Goal: Transaction & Acquisition: Book appointment/travel/reservation

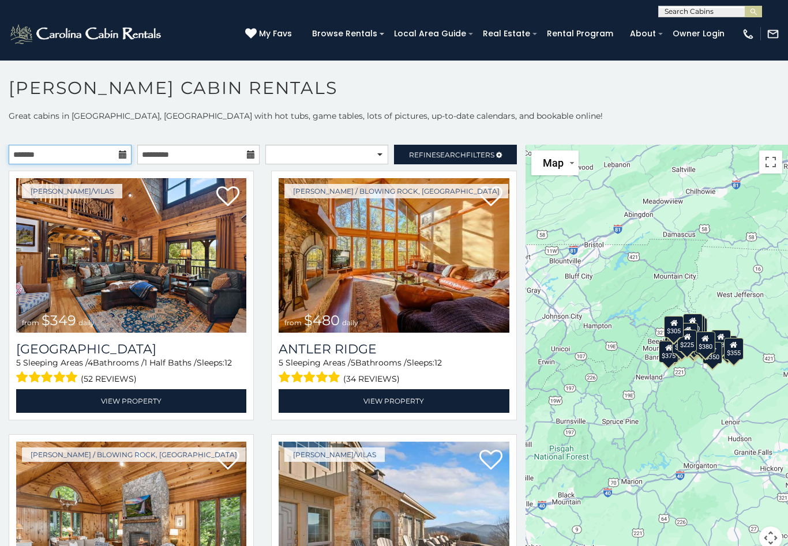
click at [94, 152] on input "text" at bounding box center [70, 155] width 123 height 20
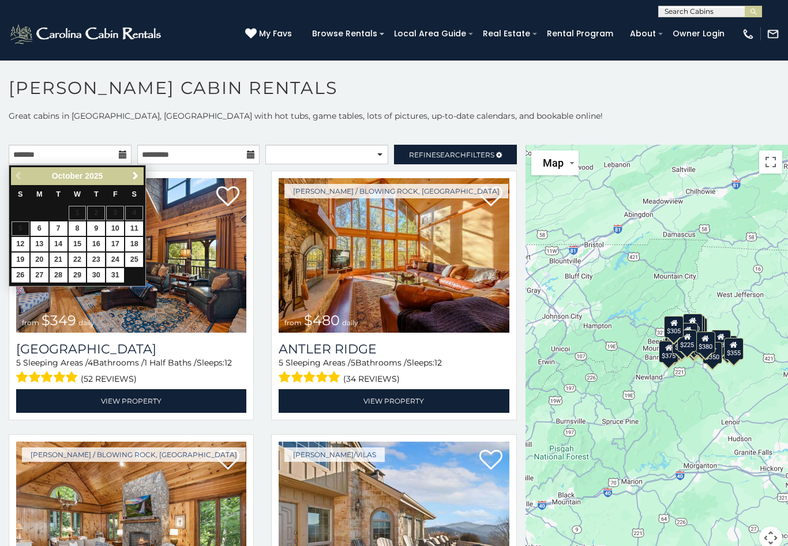
click at [117, 257] on link "24" at bounding box center [115, 260] width 18 height 14
type input "**********"
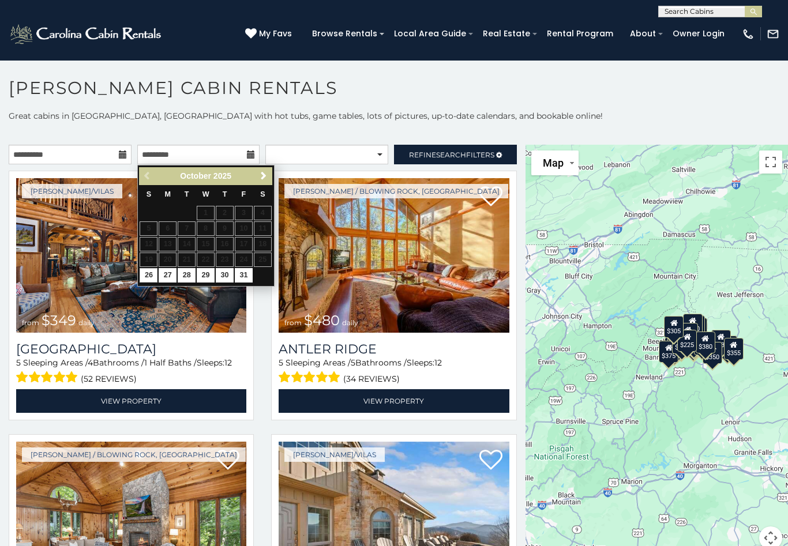
click at [154, 273] on link "26" at bounding box center [149, 275] width 18 height 14
type input "**********"
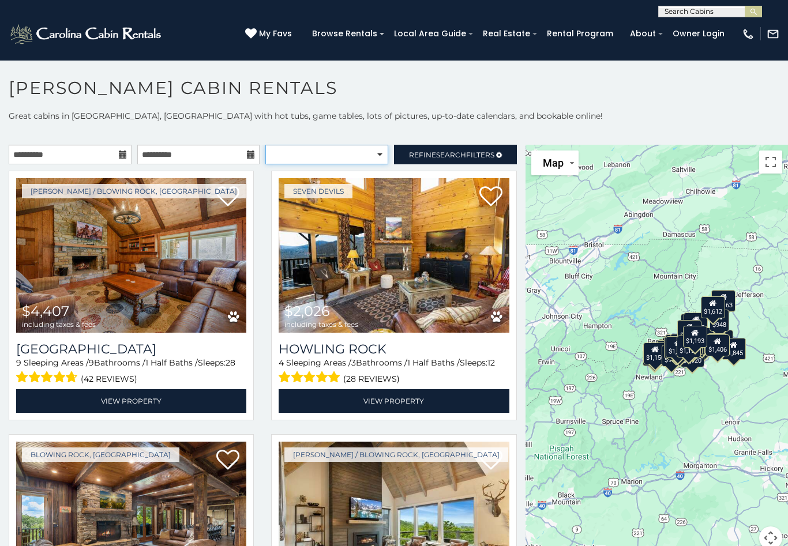
click at [375, 155] on select "**********" at bounding box center [326, 155] width 123 height 20
select select "*********"
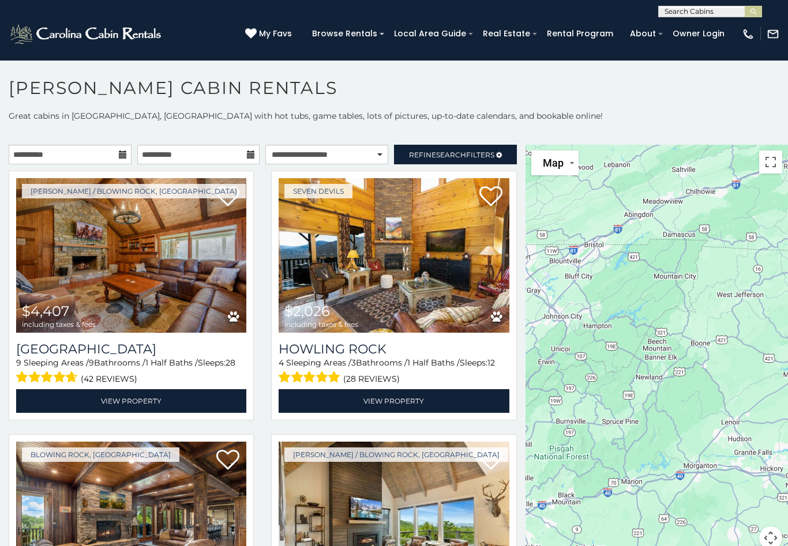
click at [487, 155] on span "Refine Search Filters" at bounding box center [451, 155] width 85 height 9
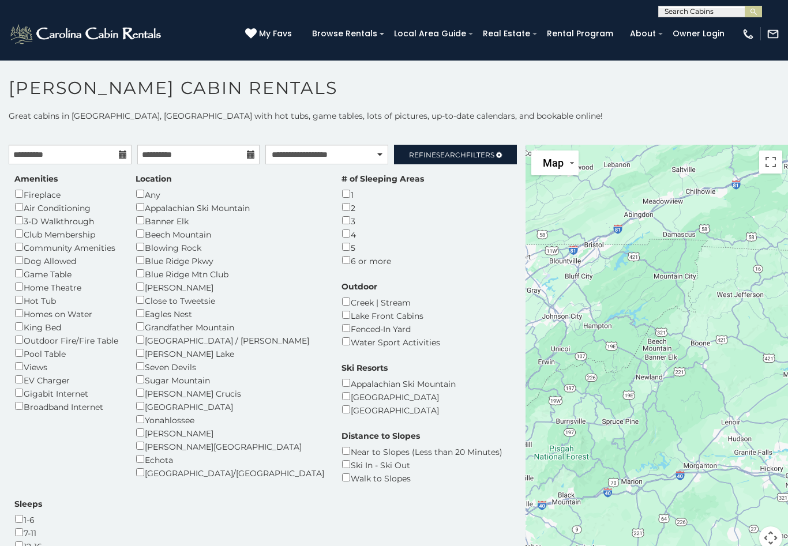
click at [146, 280] on div "Boone" at bounding box center [230, 286] width 189 height 13
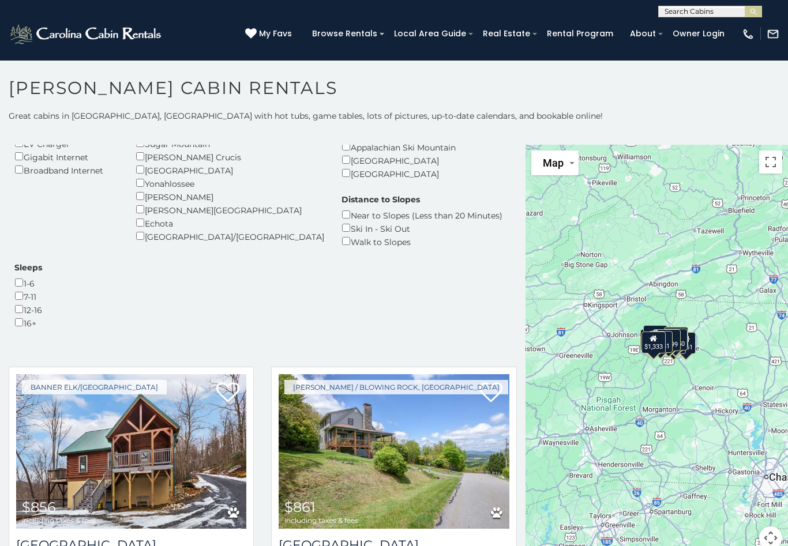
scroll to position [240, 0]
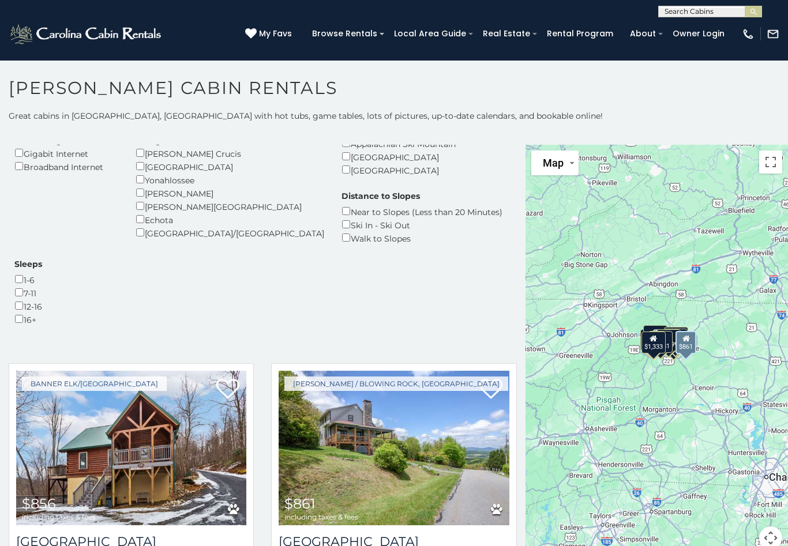
click at [406, 405] on img at bounding box center [394, 448] width 230 height 155
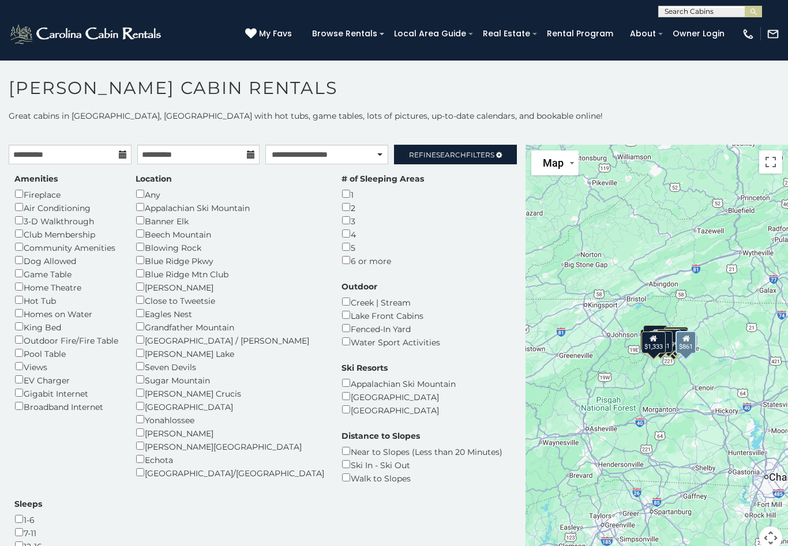
scroll to position [0, 0]
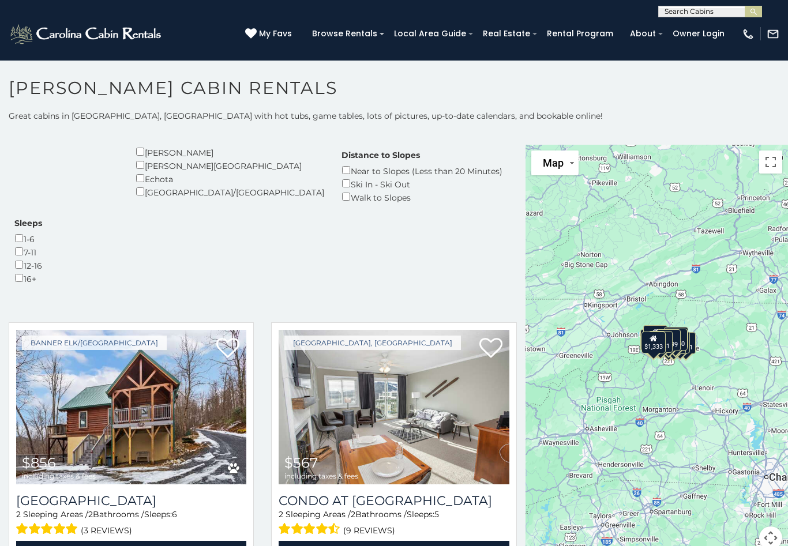
scroll to position [277, 0]
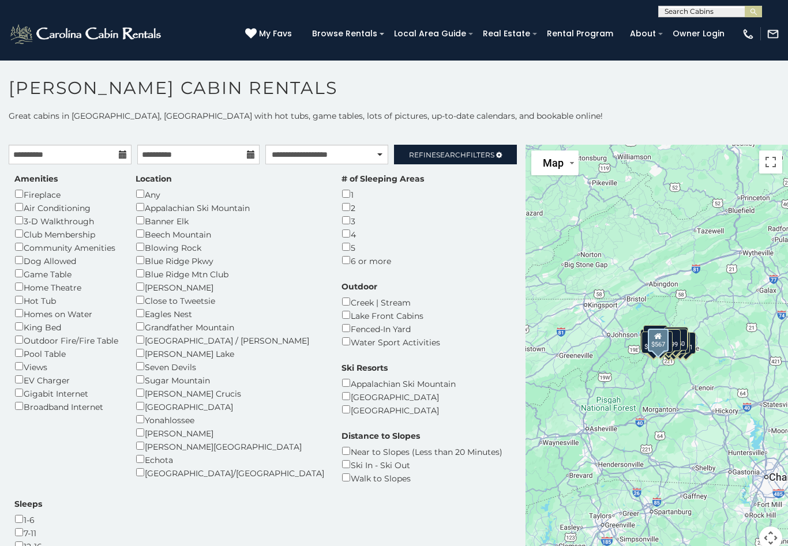
scroll to position [0, 0]
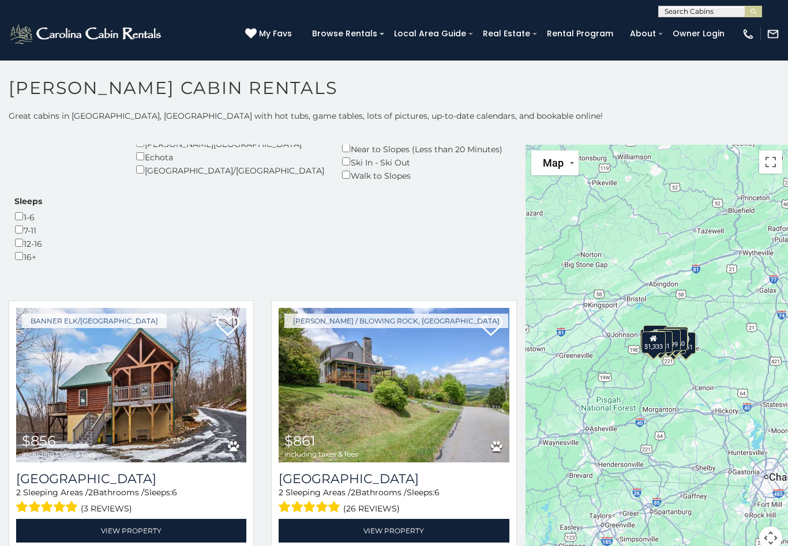
scroll to position [296, 0]
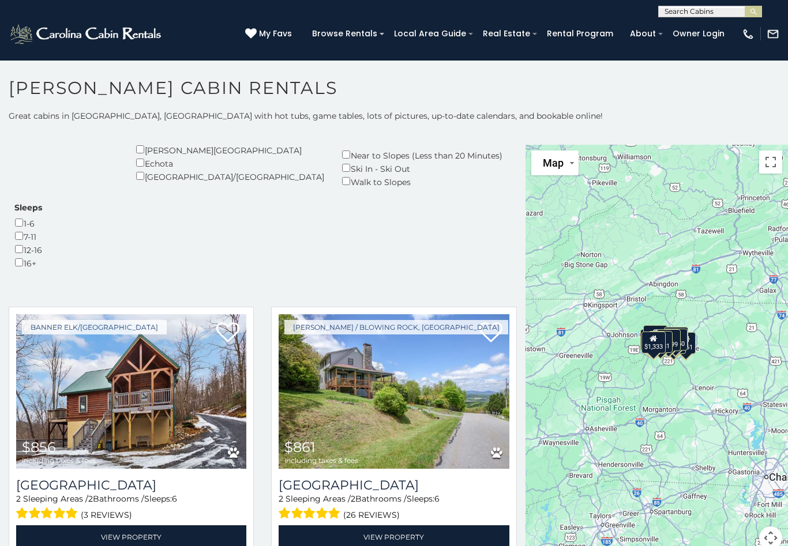
click at [162, 525] on link "View Property" at bounding box center [131, 537] width 230 height 24
click at [409, 525] on link "View Property" at bounding box center [394, 537] width 230 height 24
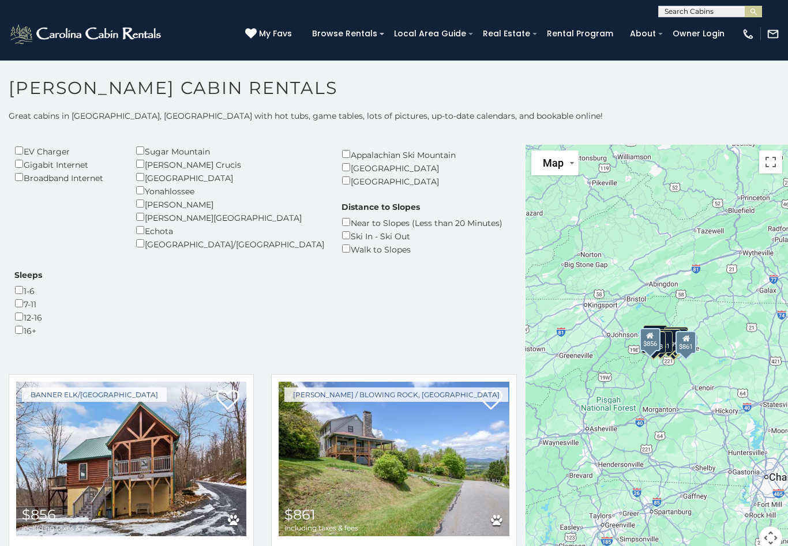
scroll to position [126, 0]
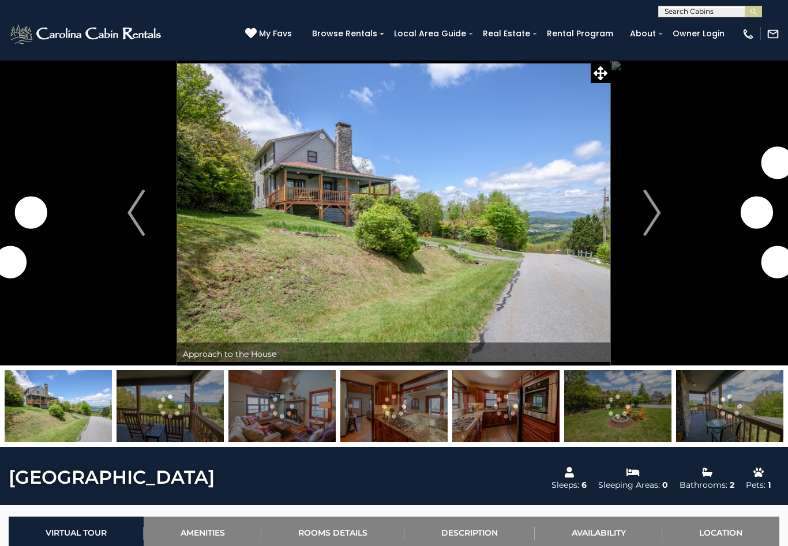
click at [662, 217] on button "Next" at bounding box center [652, 213] width 82 height 306
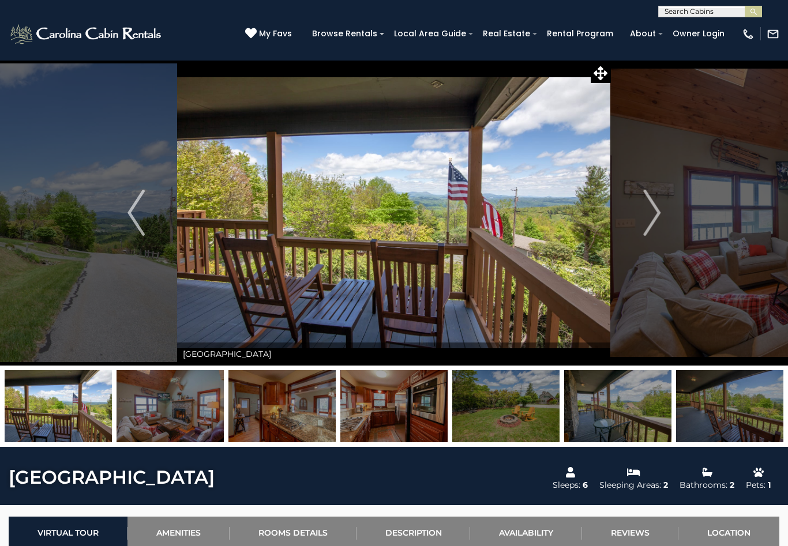
click at [662, 204] on button "Next" at bounding box center [652, 213] width 82 height 306
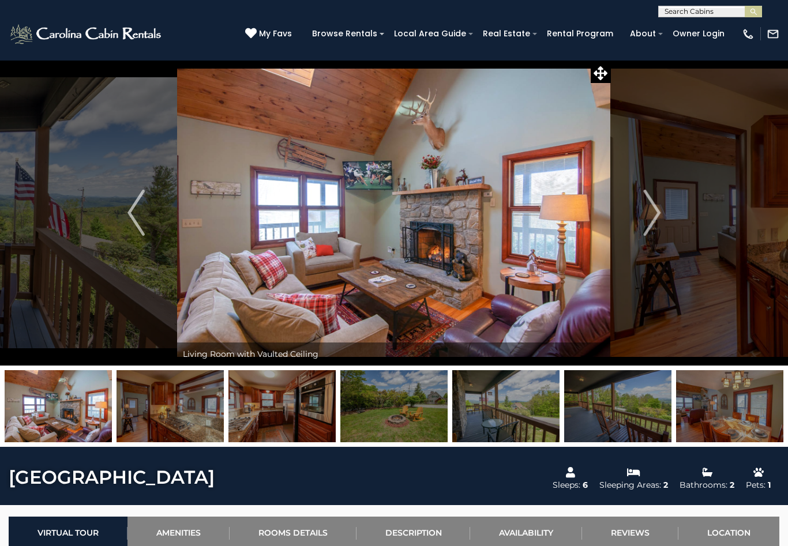
click at [656, 206] on img "Next" at bounding box center [651, 213] width 17 height 46
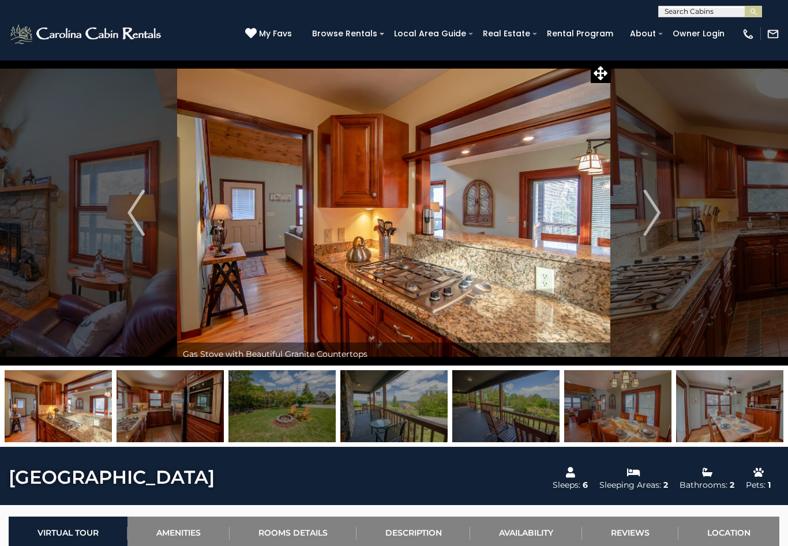
click at [651, 208] on img "Next" at bounding box center [651, 213] width 17 height 46
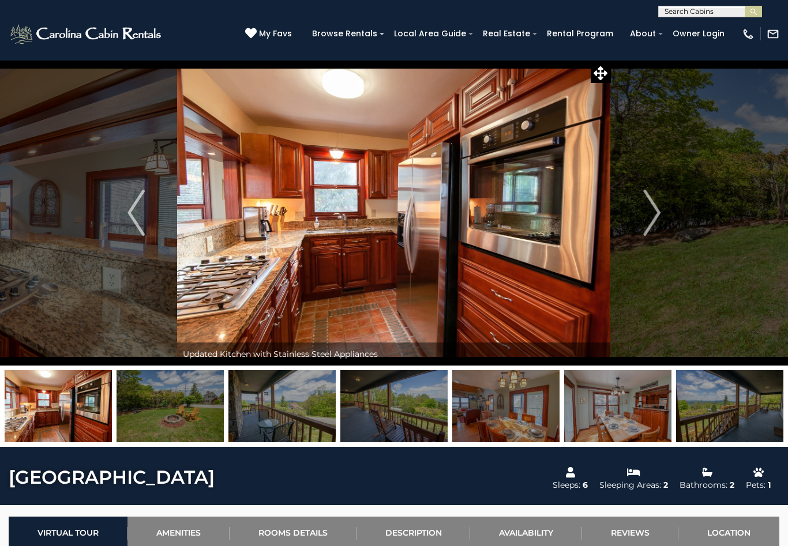
click at [651, 213] on img "Next" at bounding box center [651, 213] width 17 height 46
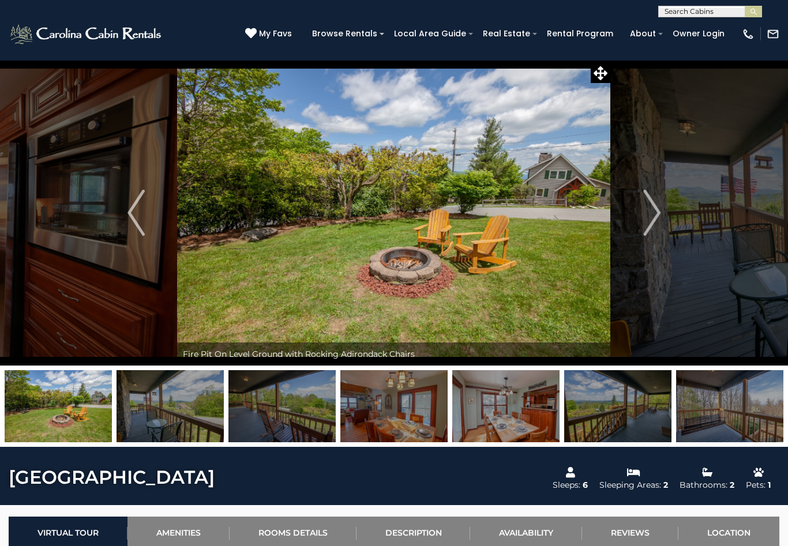
click at [653, 210] on img "Next" at bounding box center [651, 213] width 17 height 46
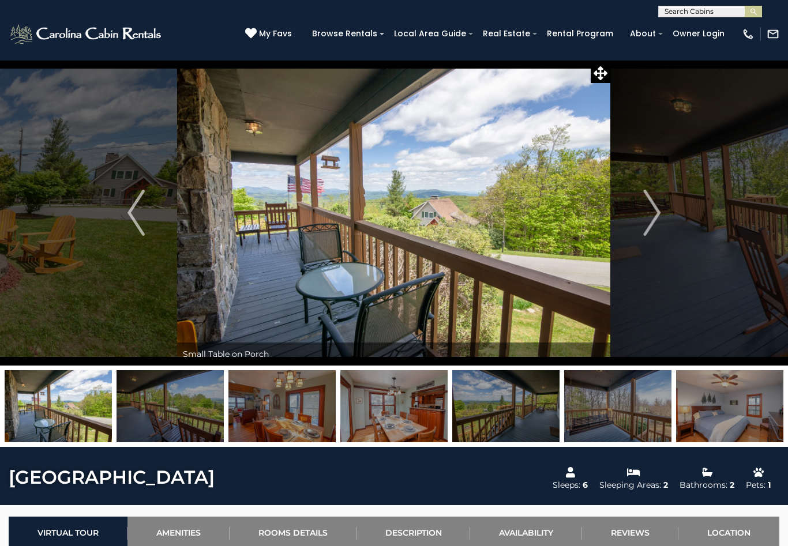
click at [656, 213] on img "Next" at bounding box center [651, 213] width 17 height 46
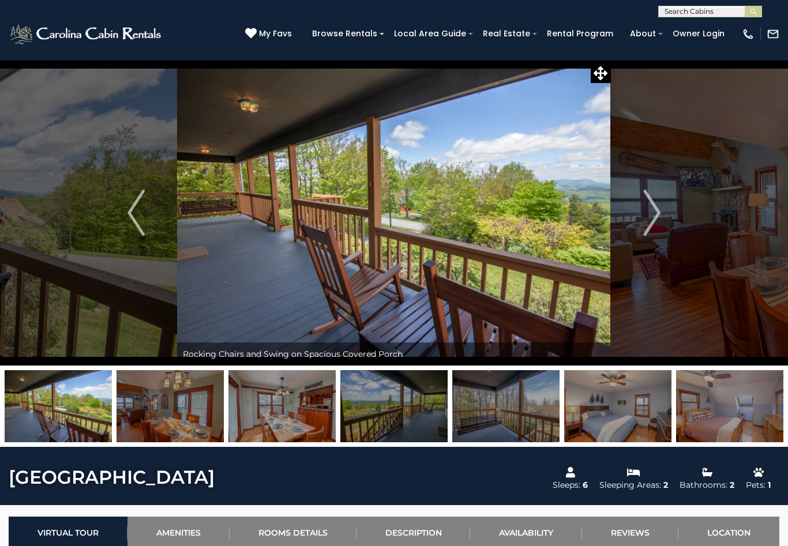
click at [656, 215] on img "Next" at bounding box center [651, 213] width 17 height 46
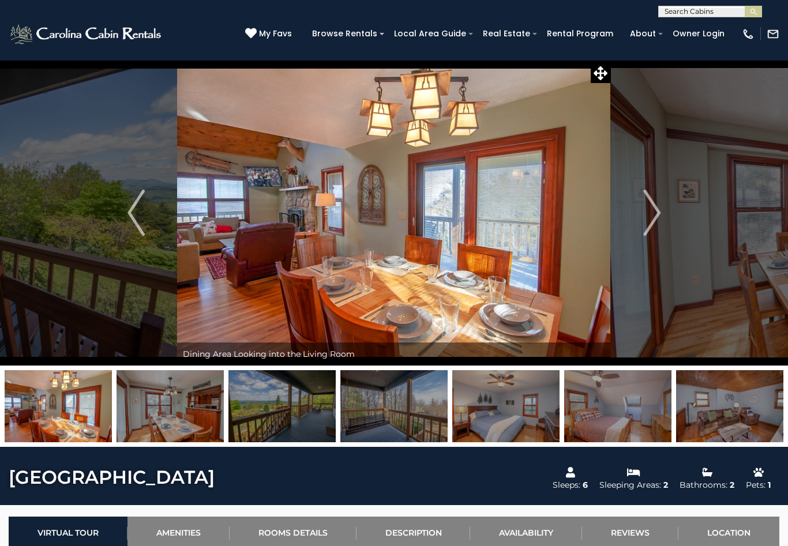
click at [654, 211] on img "Next" at bounding box center [651, 213] width 17 height 46
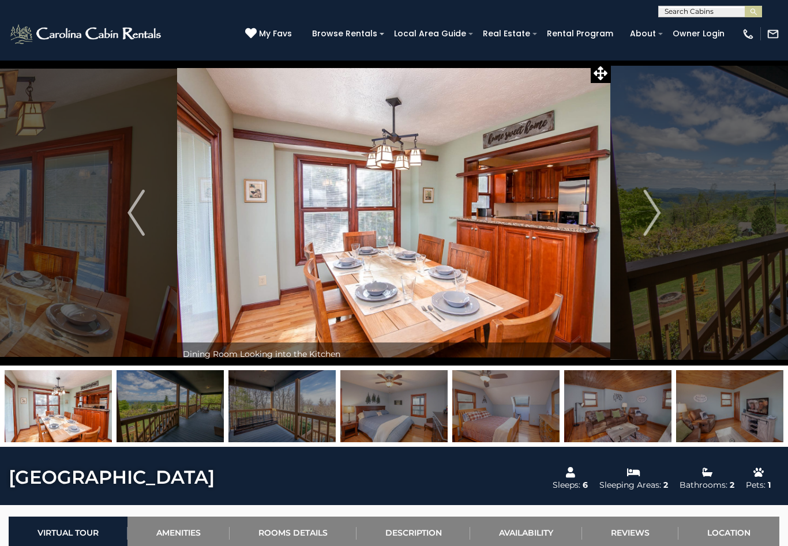
click at [654, 212] on img "Next" at bounding box center [651, 213] width 17 height 46
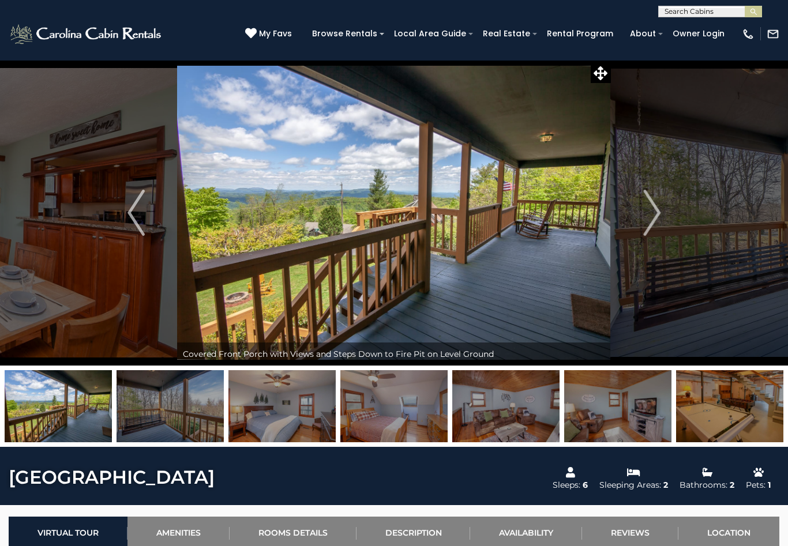
click at [652, 213] on img "Next" at bounding box center [651, 213] width 17 height 46
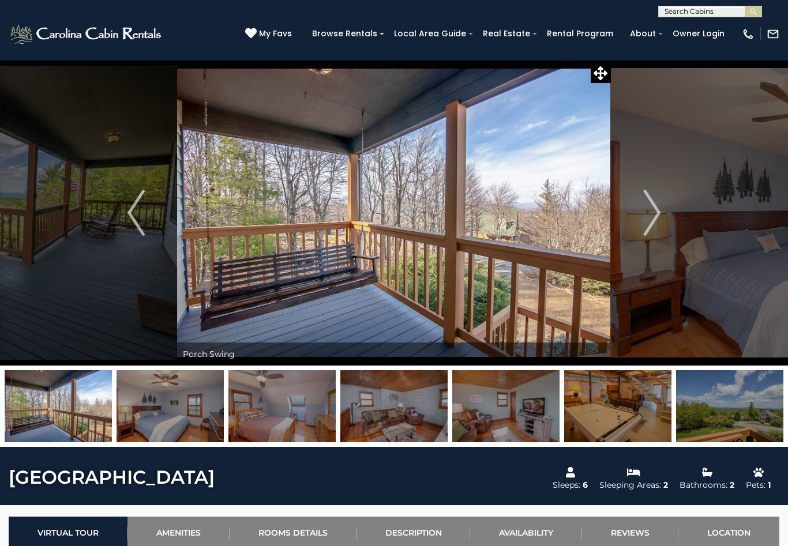
click at [654, 213] on img "Next" at bounding box center [651, 213] width 17 height 46
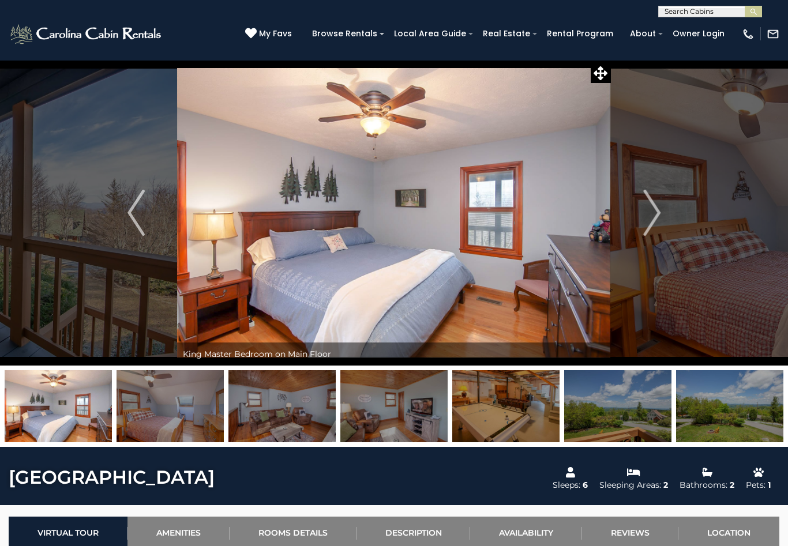
click at [648, 215] on img "Next" at bounding box center [651, 213] width 17 height 46
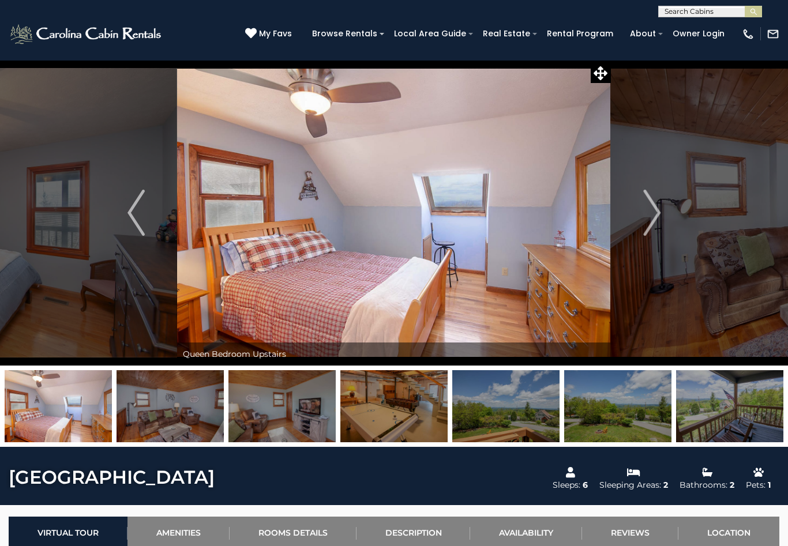
click at [652, 209] on img "Next" at bounding box center [651, 213] width 17 height 46
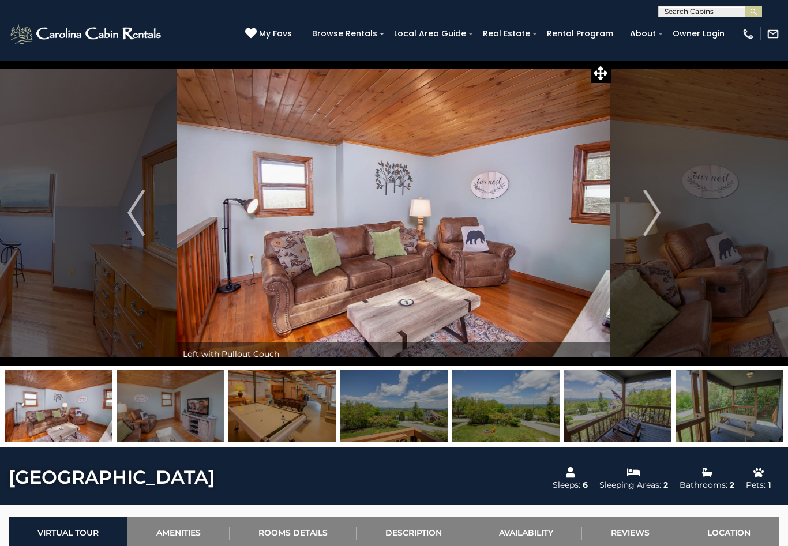
click at [649, 214] on img "Next" at bounding box center [651, 213] width 17 height 46
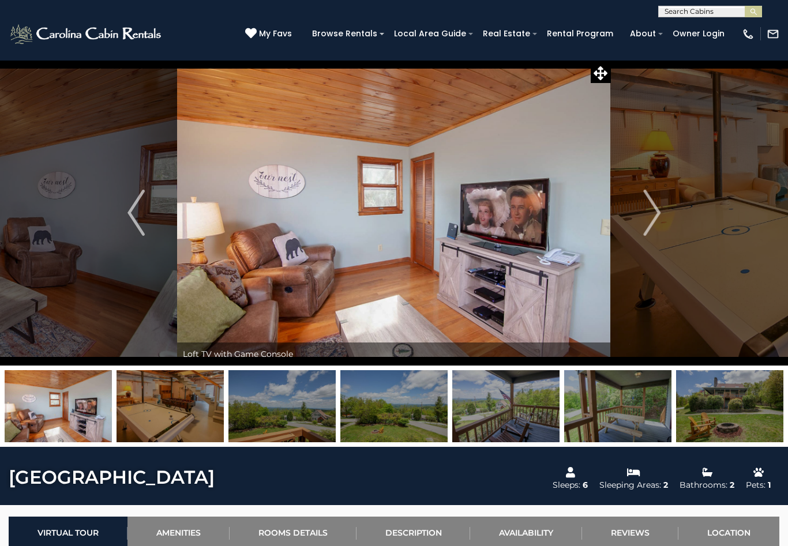
click at [654, 213] on img "Next" at bounding box center [651, 213] width 17 height 46
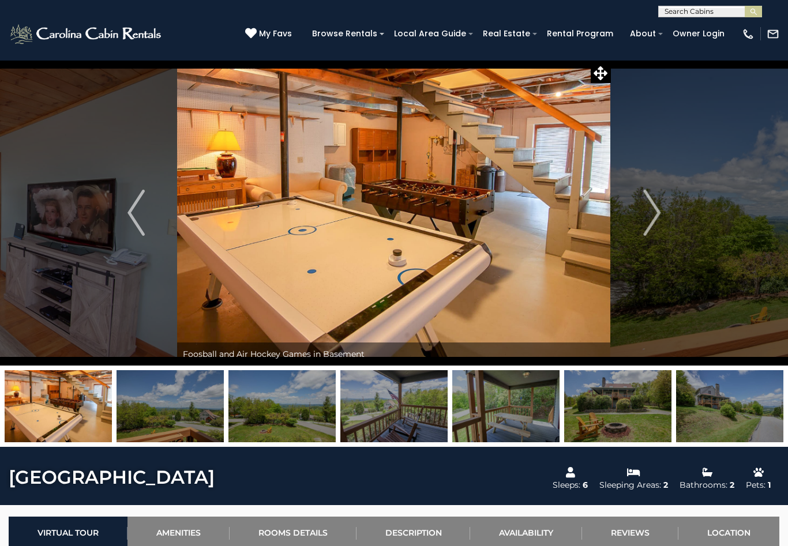
click at [651, 209] on img "Next" at bounding box center [651, 213] width 17 height 46
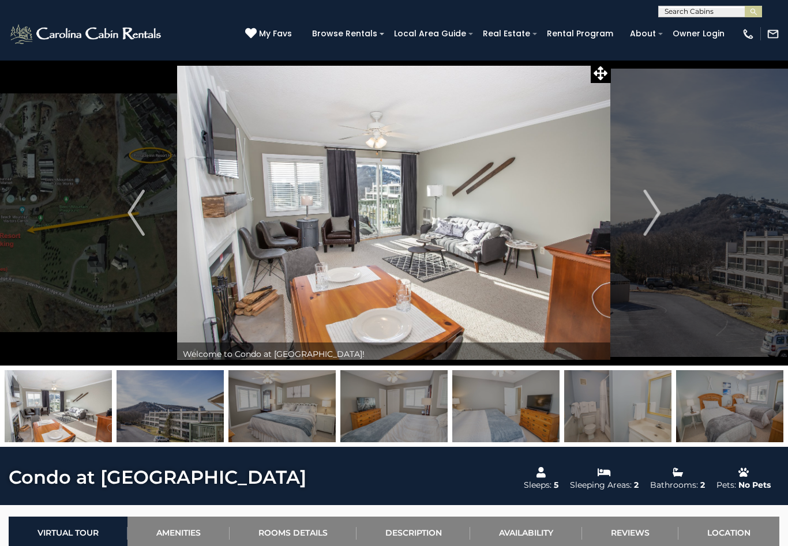
click at [651, 215] on img "Next" at bounding box center [651, 213] width 17 height 46
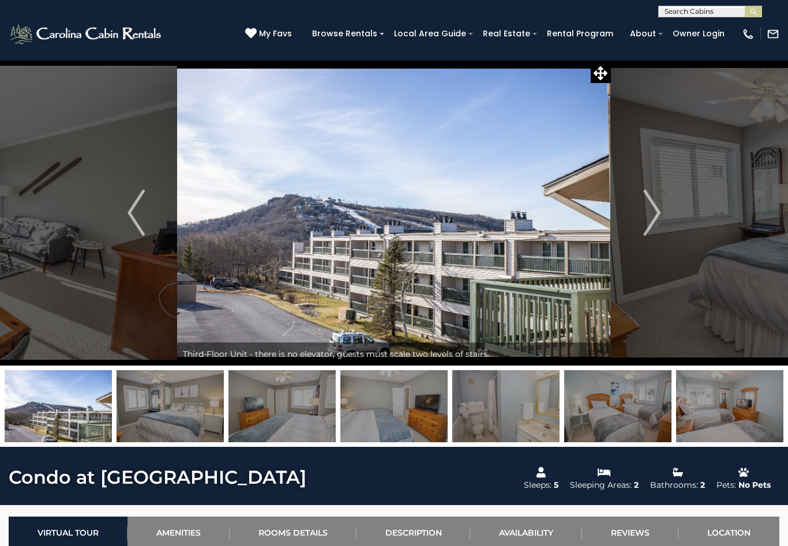
click at [649, 206] on img "Next" at bounding box center [651, 213] width 17 height 46
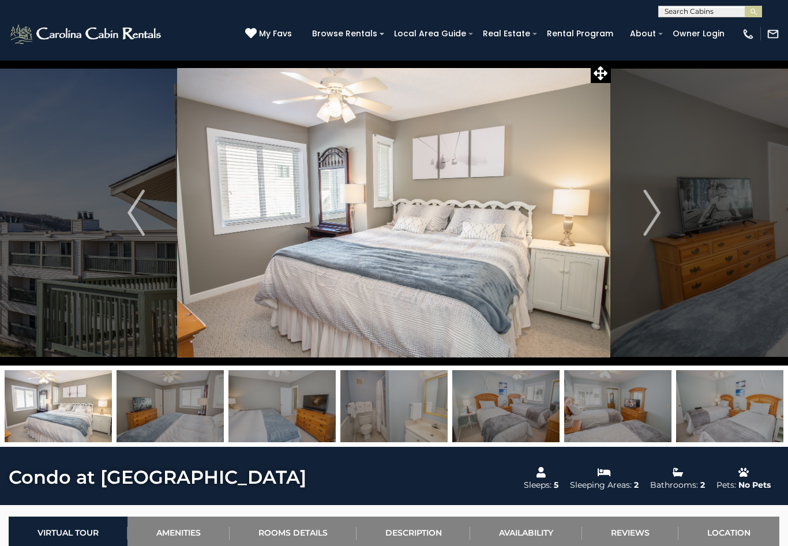
click at [645, 208] on img "Next" at bounding box center [651, 213] width 17 height 46
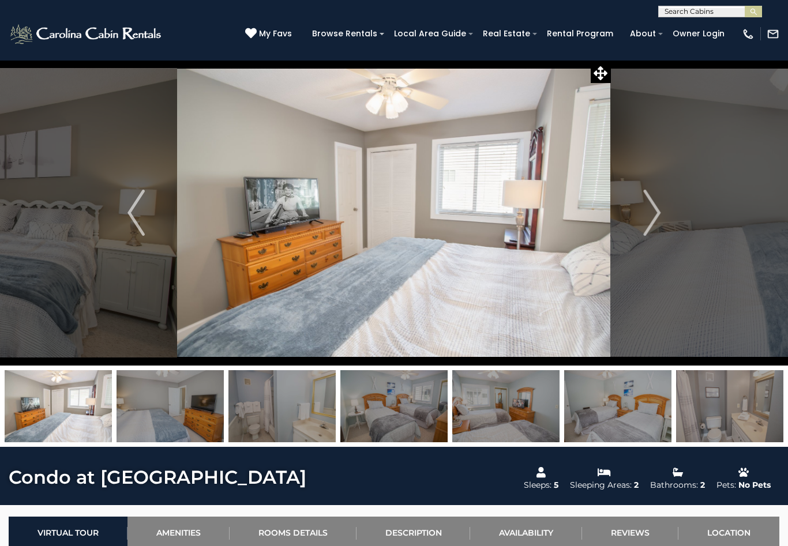
click at [651, 209] on img "Next" at bounding box center [651, 213] width 17 height 46
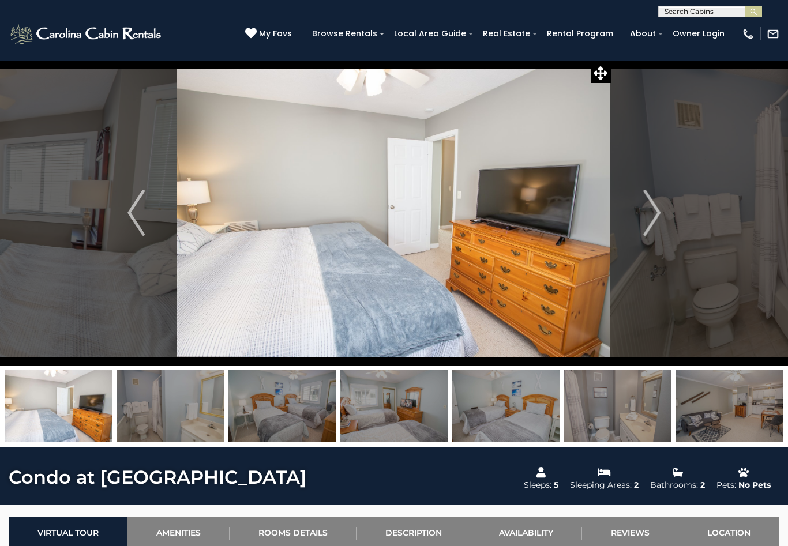
click at [649, 209] on img "Next" at bounding box center [651, 213] width 17 height 46
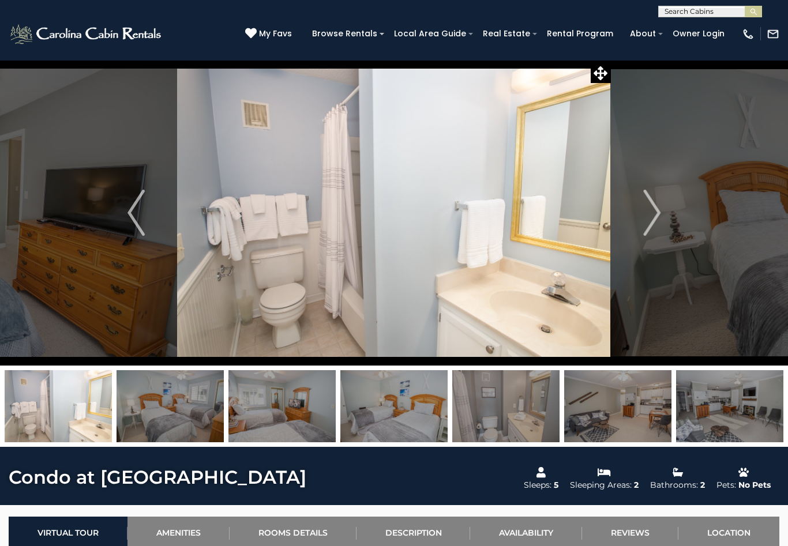
click at [648, 219] on img "Next" at bounding box center [651, 213] width 17 height 46
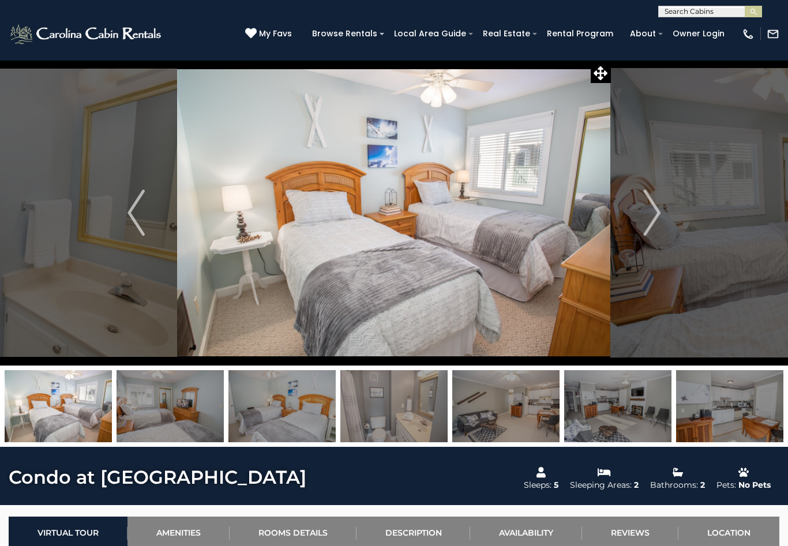
click at [649, 212] on img "Next" at bounding box center [651, 213] width 17 height 46
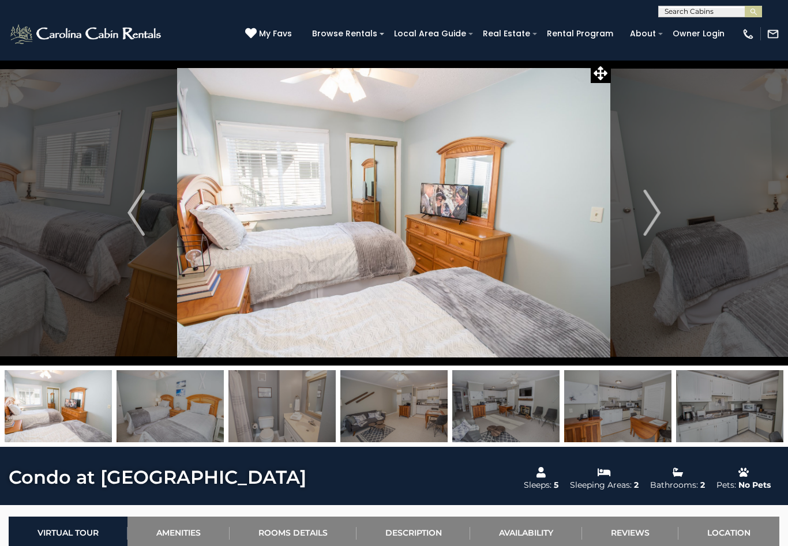
click at [653, 211] on img "Next" at bounding box center [651, 213] width 17 height 46
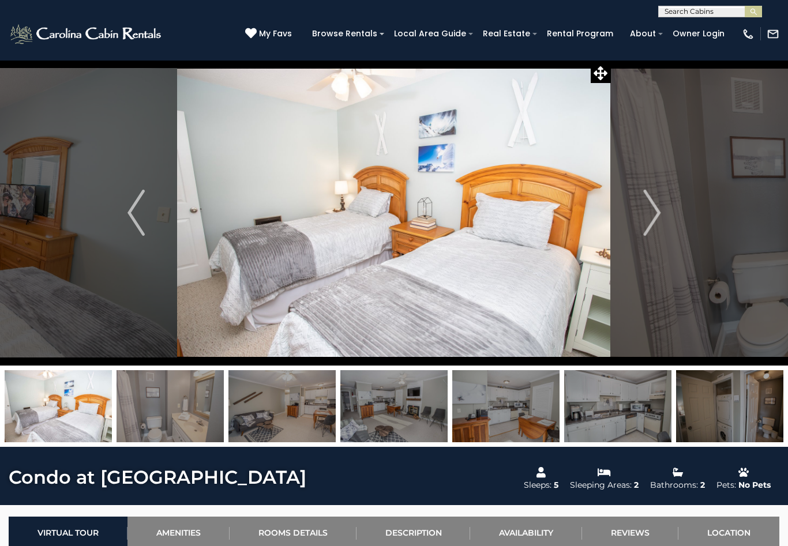
click at [651, 211] on img "Next" at bounding box center [651, 213] width 17 height 46
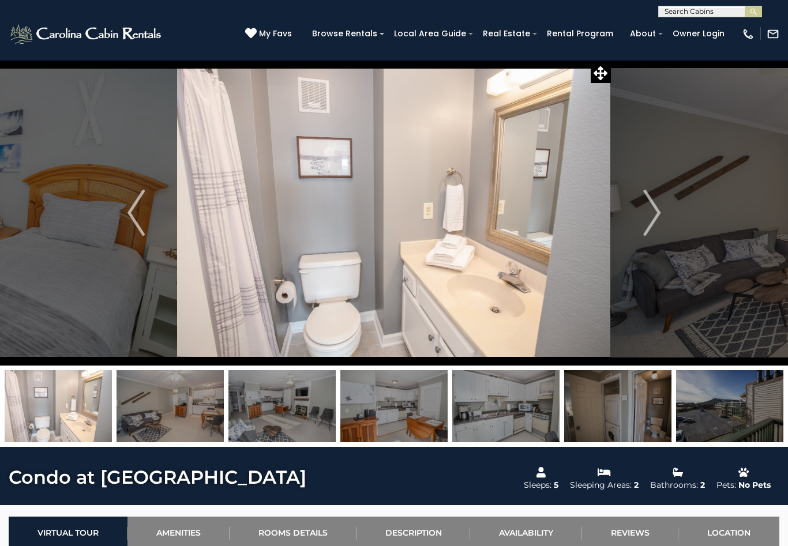
click at [646, 211] on img "Next" at bounding box center [651, 213] width 17 height 46
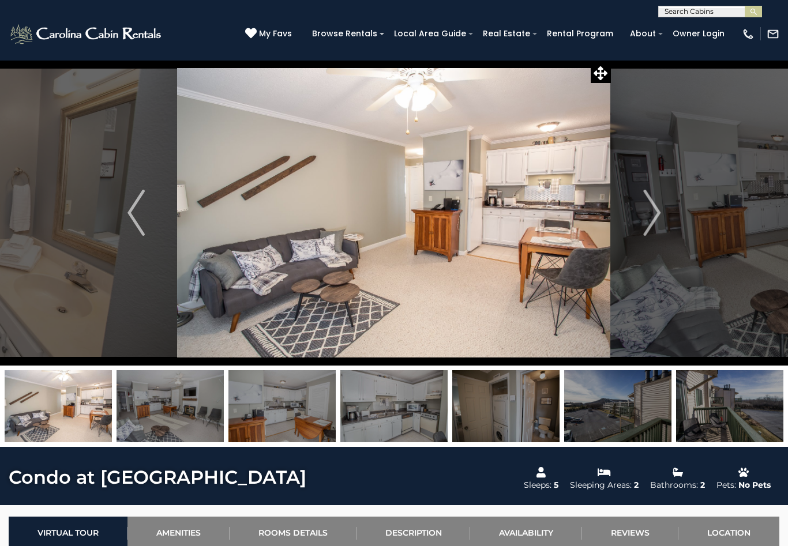
click at [653, 214] on img "Next" at bounding box center [651, 213] width 17 height 46
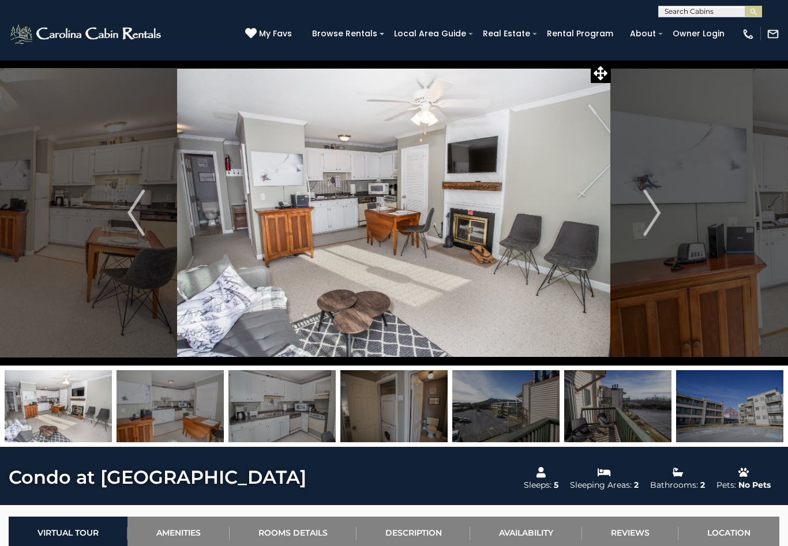
click at [651, 209] on img "Next" at bounding box center [651, 213] width 17 height 46
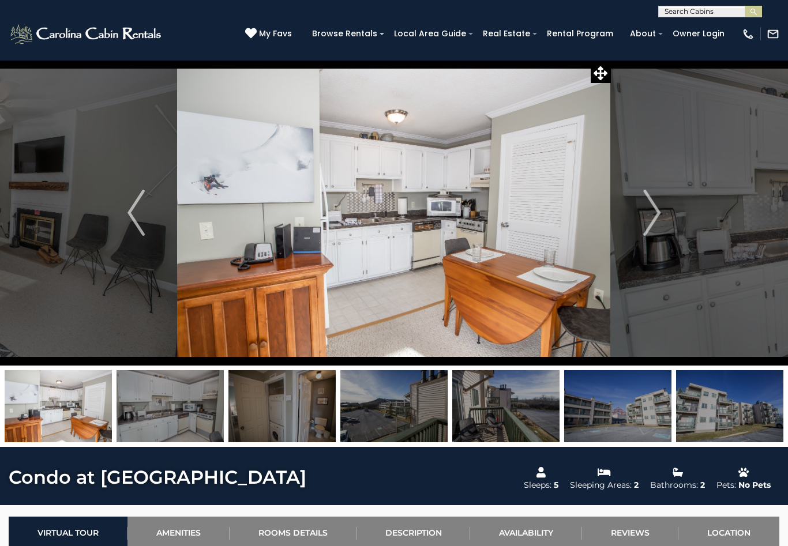
click at [649, 216] on img "Next" at bounding box center [651, 213] width 17 height 46
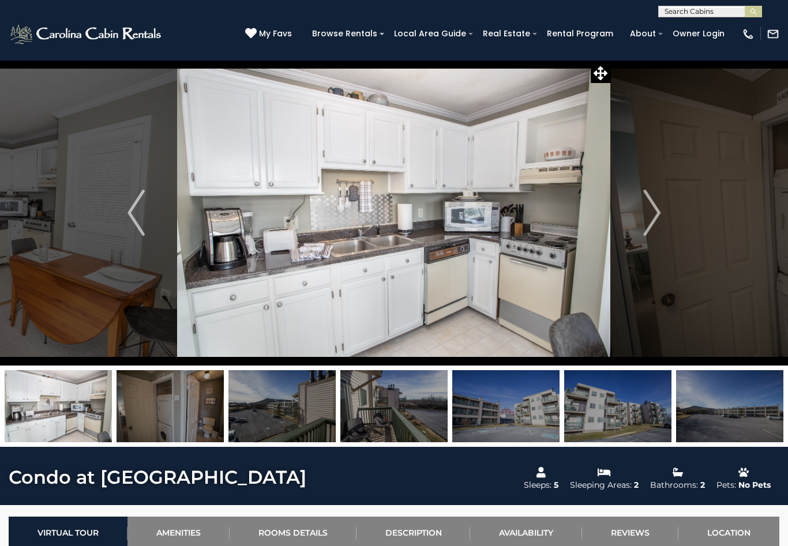
click at [643, 216] on img "Next" at bounding box center [651, 213] width 17 height 46
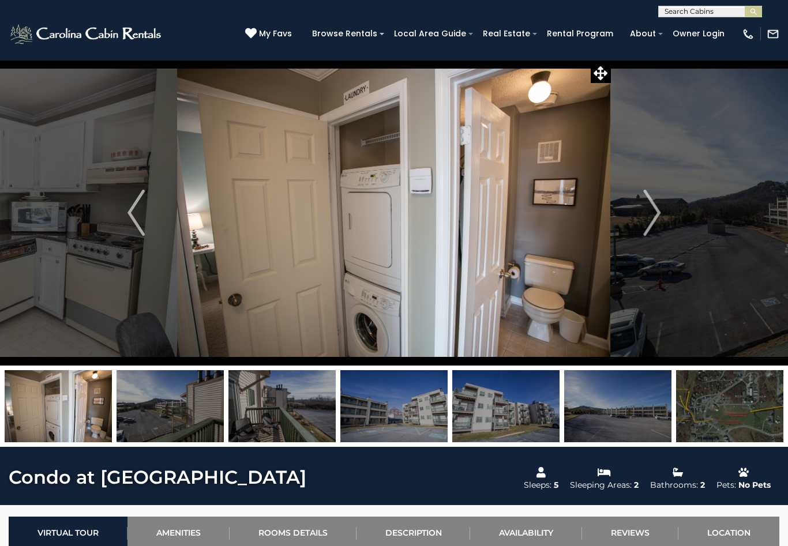
click at [647, 211] on img "Next" at bounding box center [651, 213] width 17 height 46
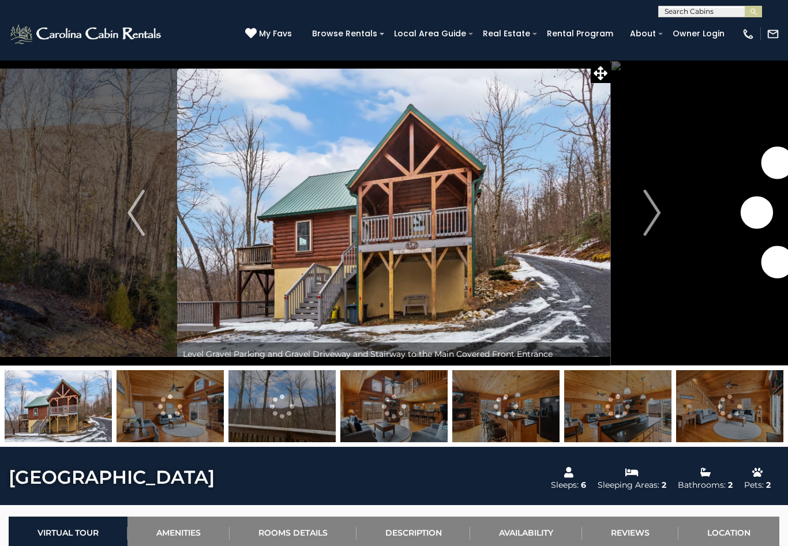
click at [657, 211] on img "Next" at bounding box center [651, 213] width 17 height 46
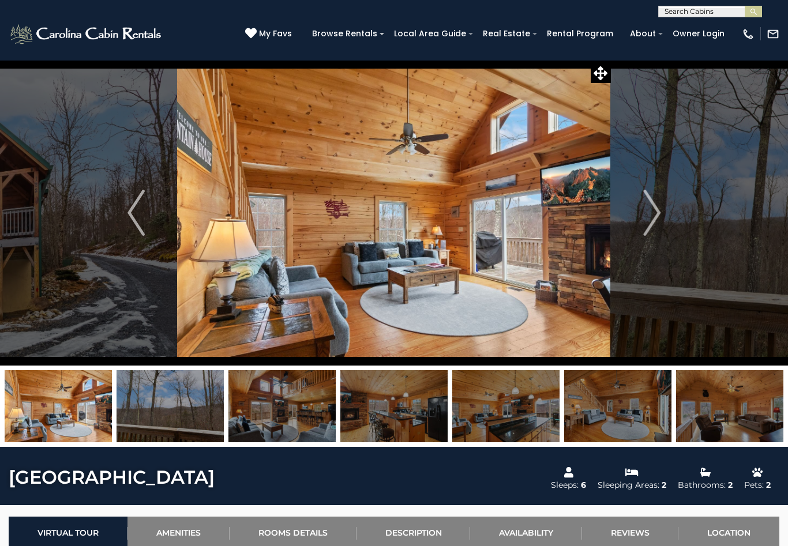
click at [649, 213] on img "Next" at bounding box center [651, 213] width 17 height 46
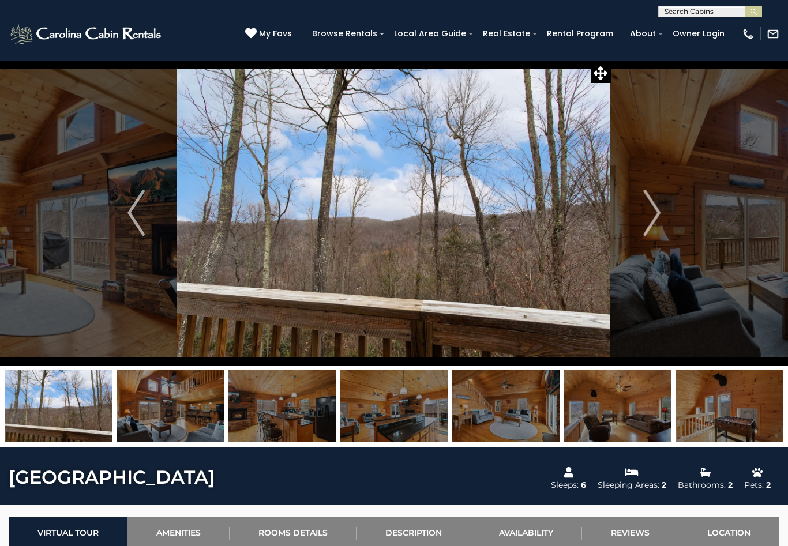
click at [652, 213] on img "Next" at bounding box center [651, 213] width 17 height 46
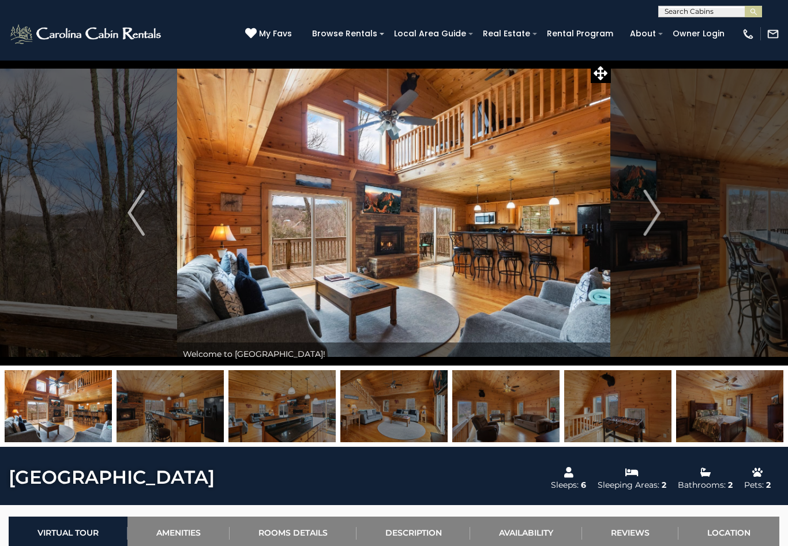
click at [652, 214] on img "Next" at bounding box center [651, 213] width 17 height 46
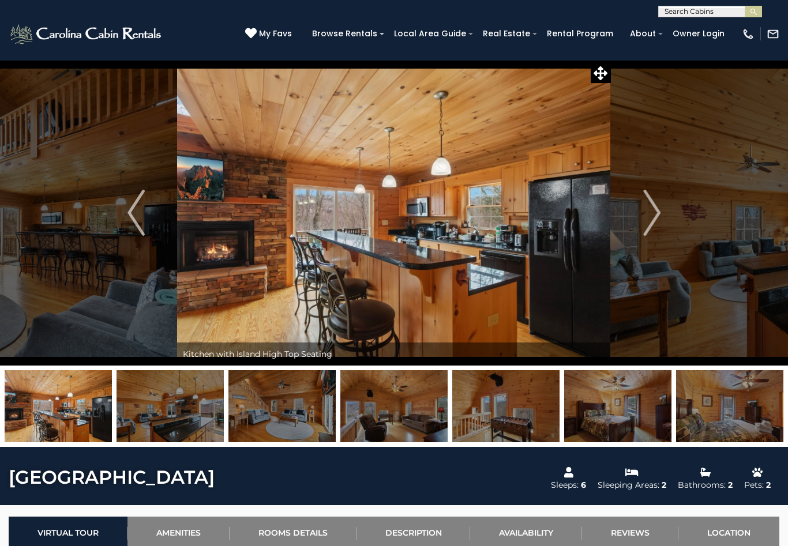
click at [651, 211] on img "Next" at bounding box center [651, 213] width 17 height 46
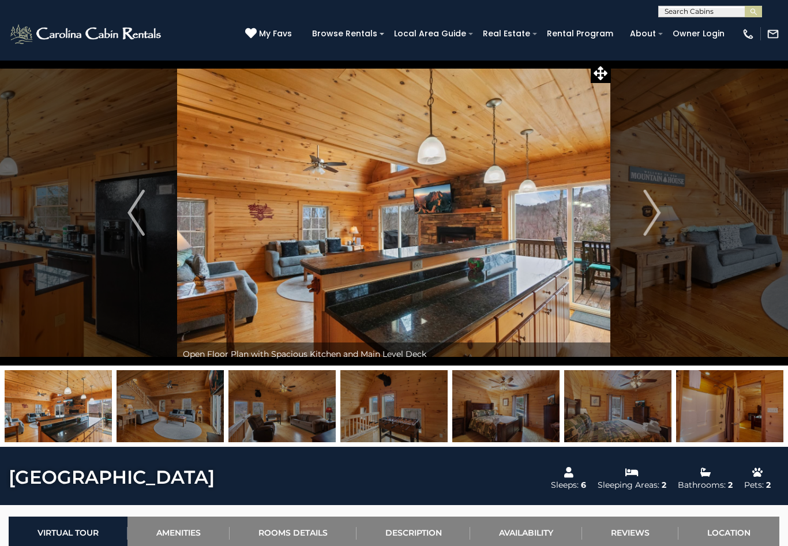
click at [651, 209] on img "Next" at bounding box center [651, 213] width 17 height 46
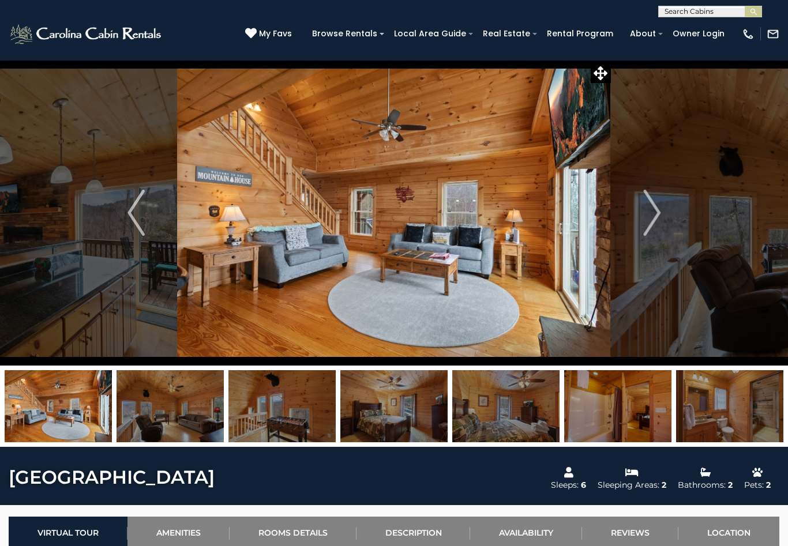
click at [651, 208] on img "Next" at bounding box center [651, 213] width 17 height 46
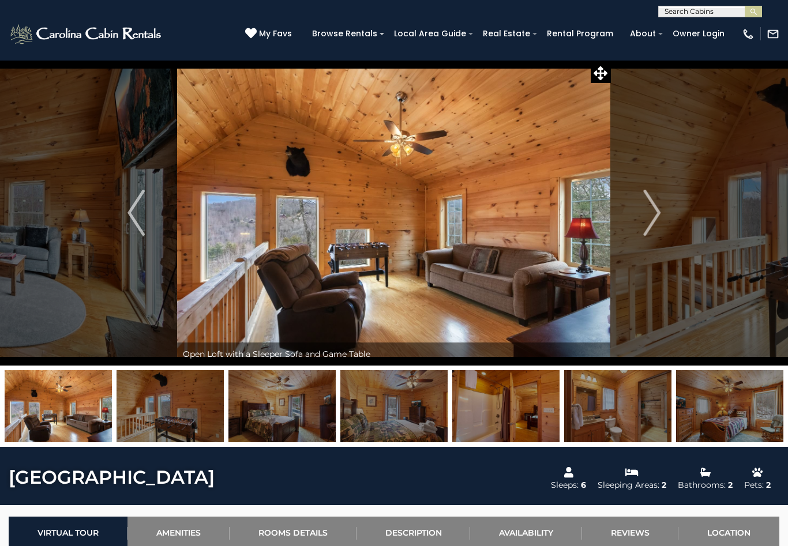
click at [655, 211] on img "Next" at bounding box center [651, 213] width 17 height 46
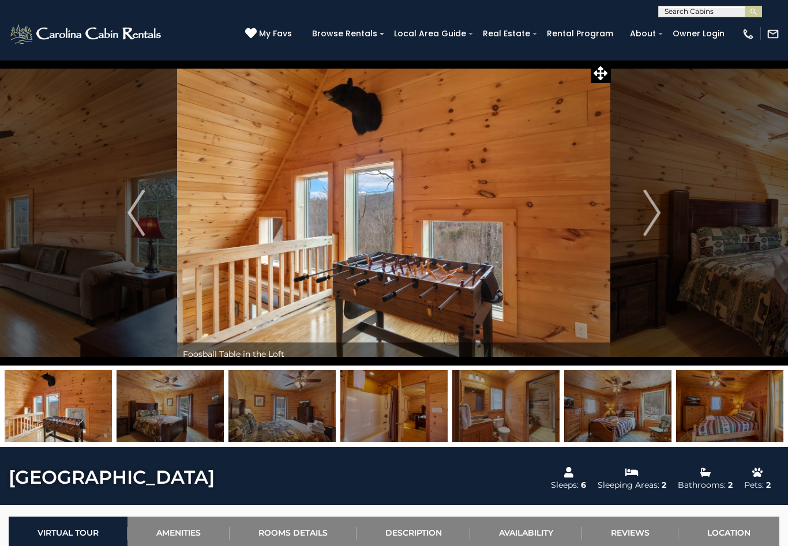
click at [652, 216] on img "Next" at bounding box center [651, 213] width 17 height 46
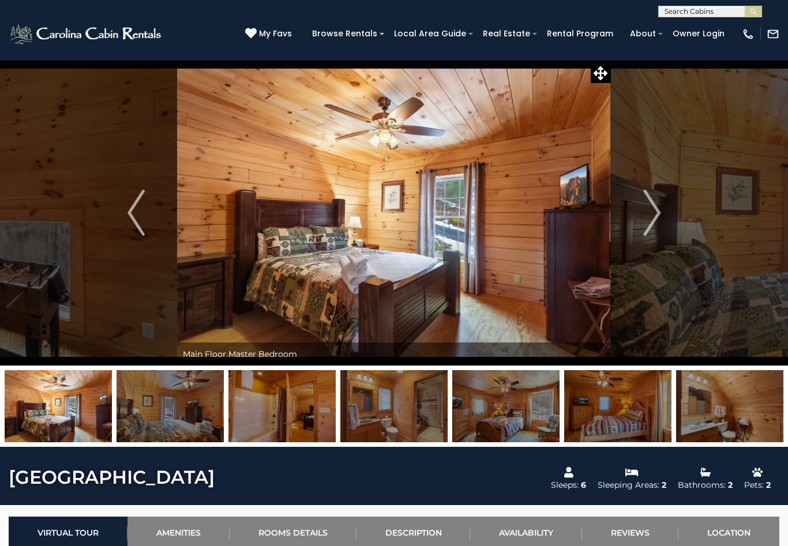
click at [650, 212] on img "Next" at bounding box center [651, 213] width 17 height 46
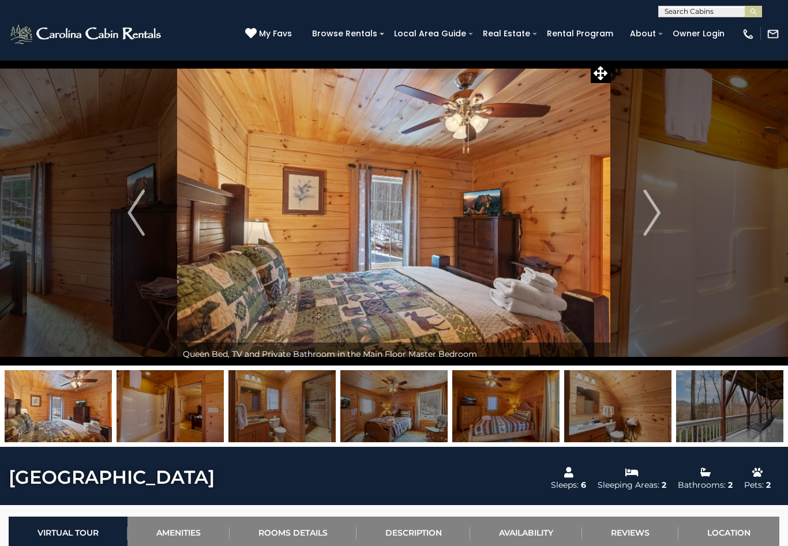
click at [651, 215] on img "Next" at bounding box center [651, 213] width 17 height 46
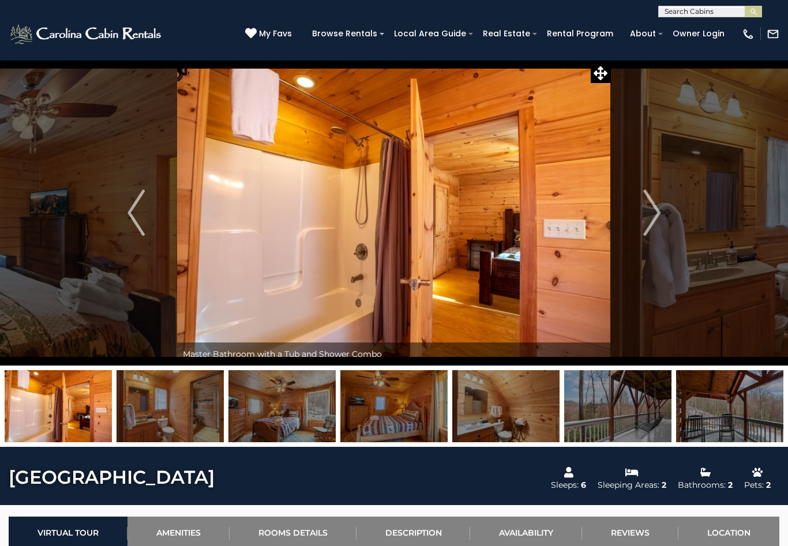
click at [655, 213] on img "Next" at bounding box center [651, 213] width 17 height 46
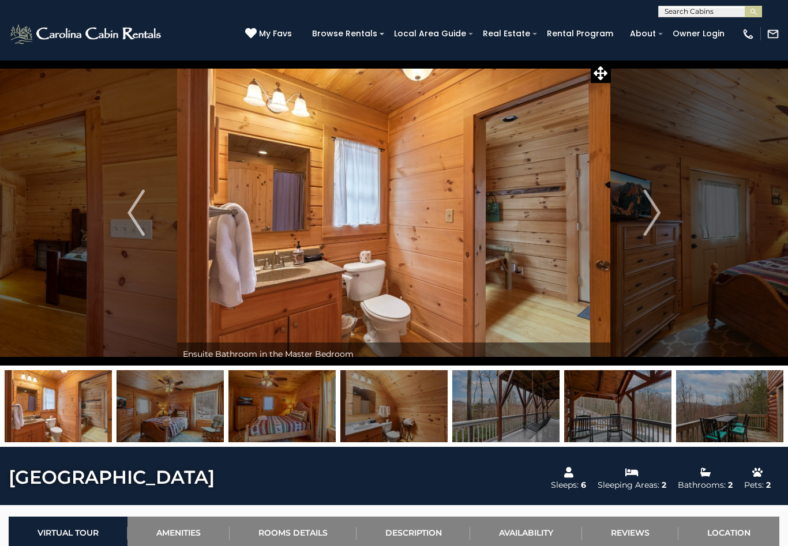
click at [653, 211] on img "Next" at bounding box center [651, 213] width 17 height 46
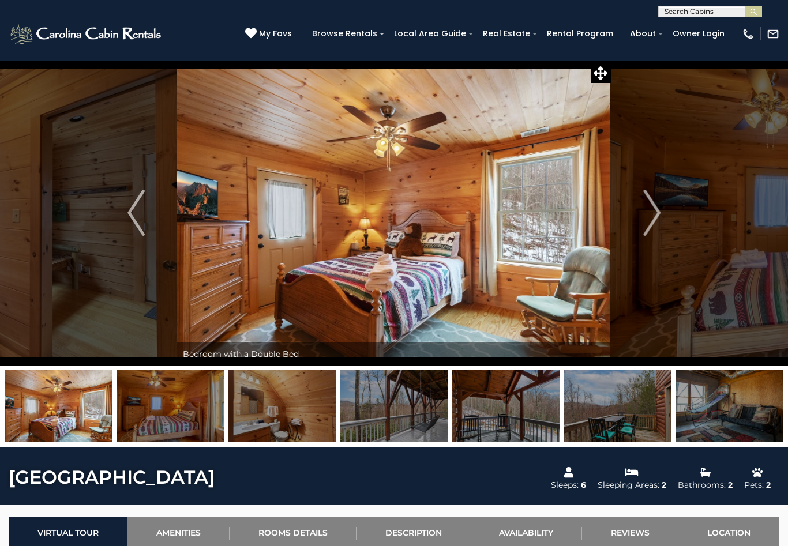
click at [654, 215] on img "Next" at bounding box center [651, 213] width 17 height 46
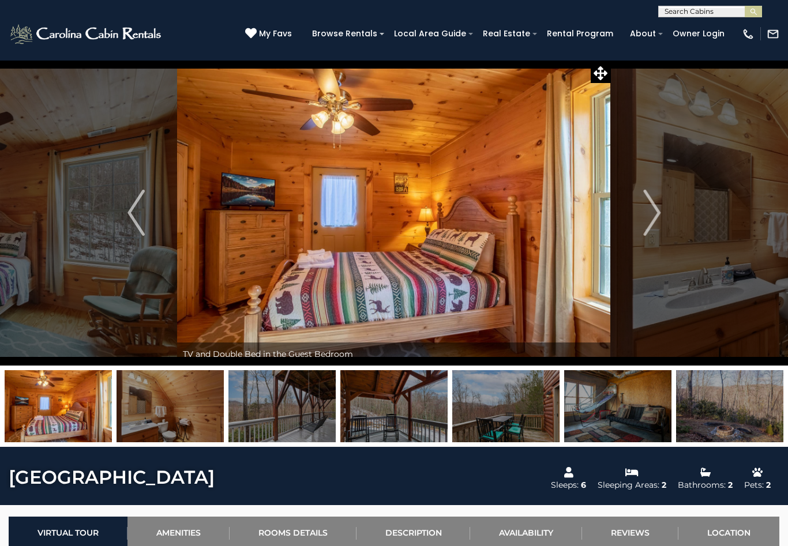
click at [651, 215] on img "Next" at bounding box center [651, 213] width 17 height 46
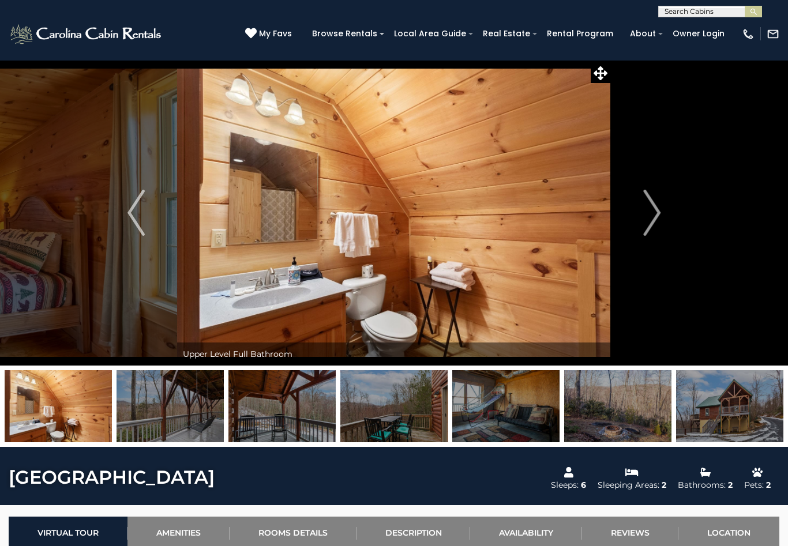
click at [652, 213] on img "Next" at bounding box center [651, 213] width 17 height 46
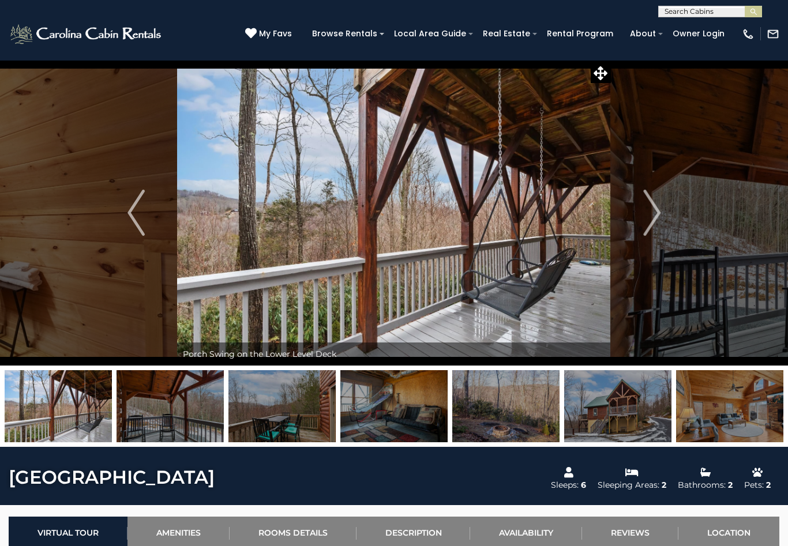
click at [653, 215] on img "Next" at bounding box center [651, 213] width 17 height 46
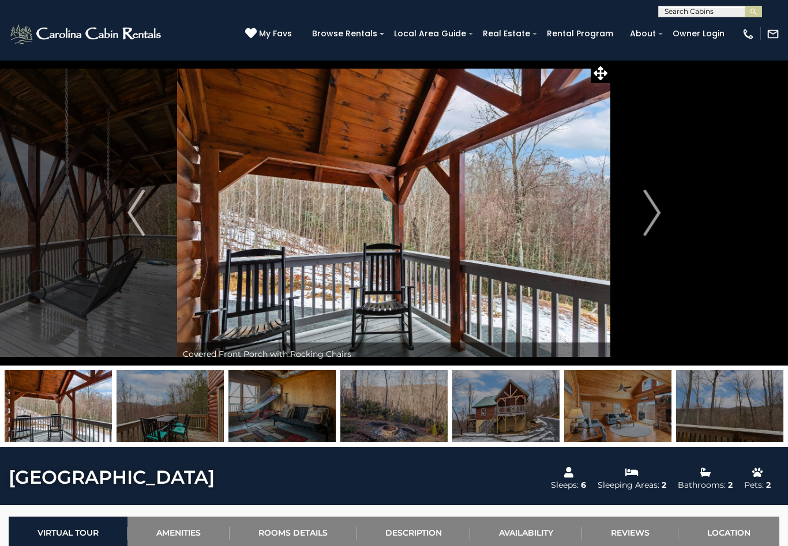
click at [657, 212] on img "Next" at bounding box center [651, 213] width 17 height 46
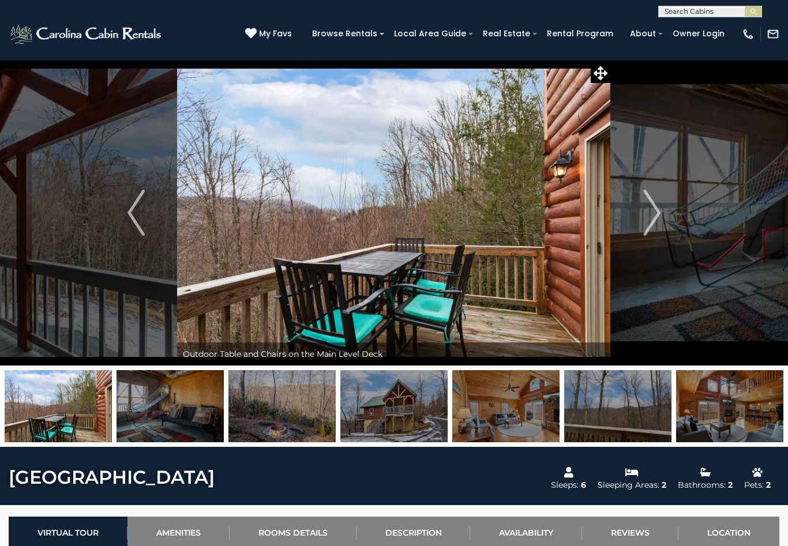
click at [655, 211] on img "Next" at bounding box center [651, 213] width 17 height 46
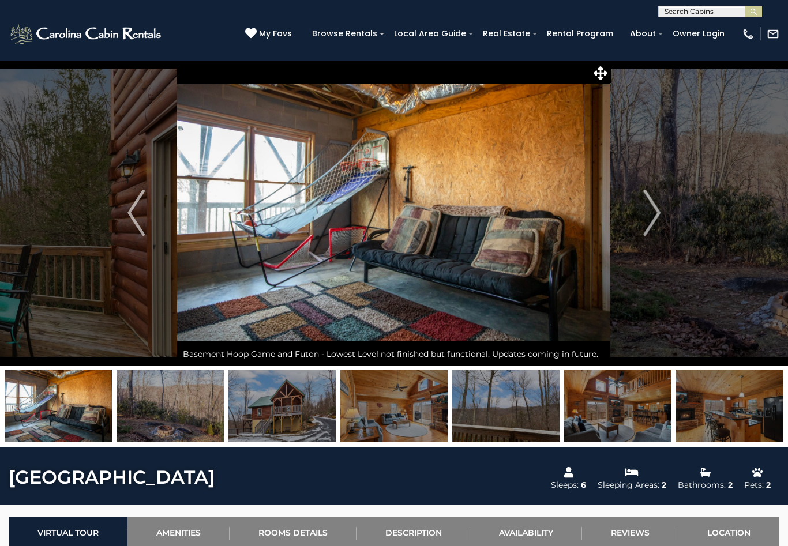
click at [656, 216] on img "Next" at bounding box center [651, 213] width 17 height 46
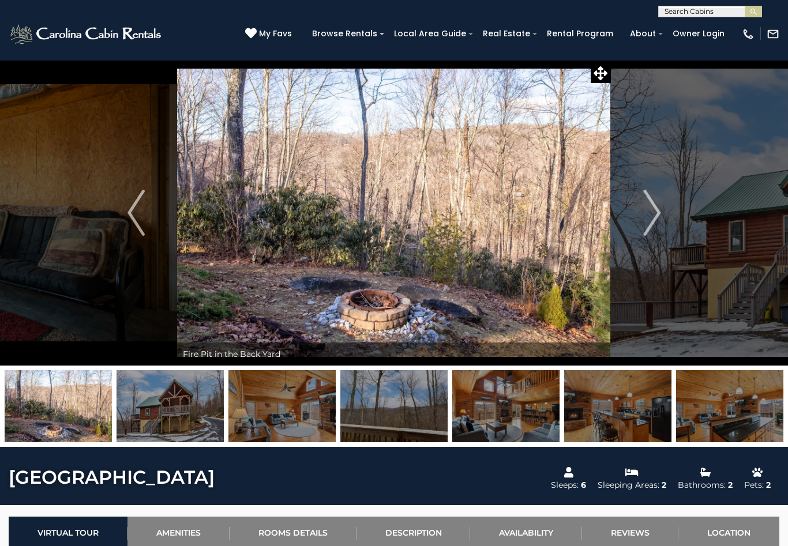
click at [655, 214] on img "Next" at bounding box center [651, 213] width 17 height 46
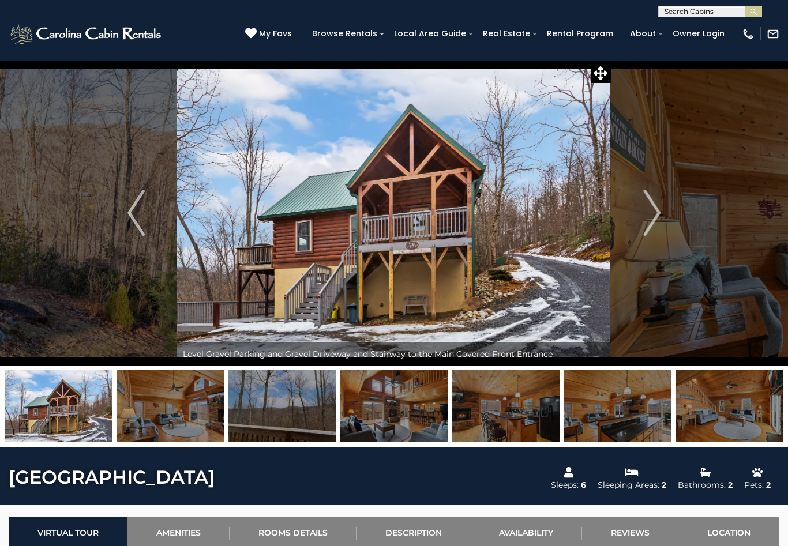
click at [656, 211] on img "Next" at bounding box center [651, 213] width 17 height 46
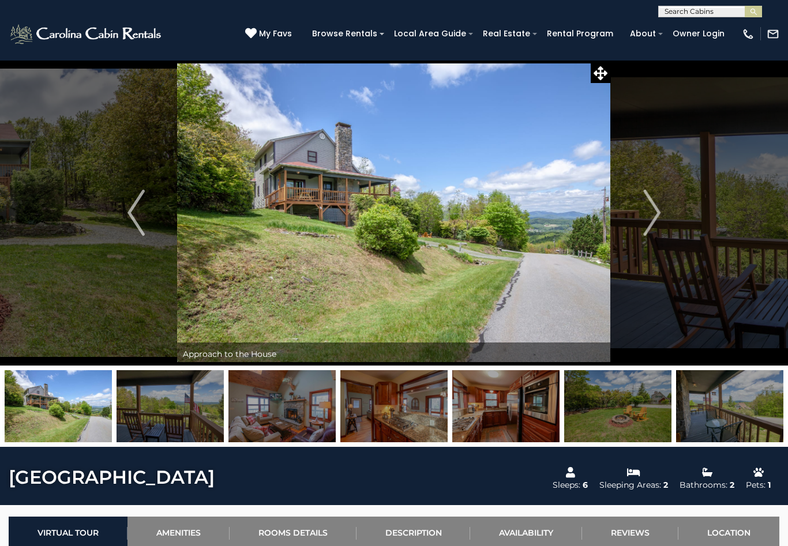
click at [650, 215] on img "Next" at bounding box center [651, 213] width 17 height 46
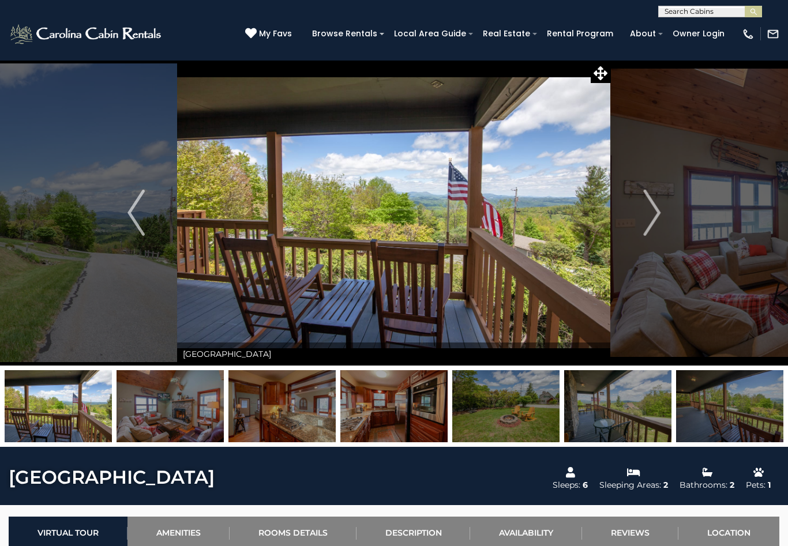
click at [653, 209] on img "Next" at bounding box center [651, 213] width 17 height 46
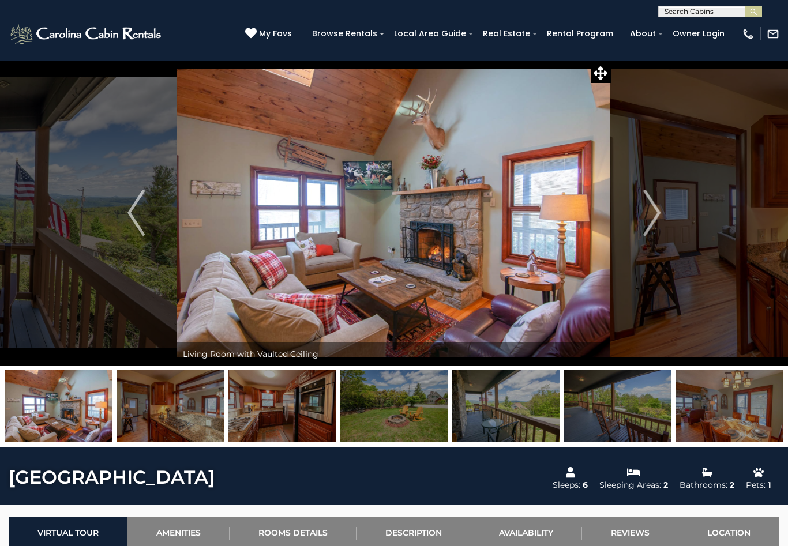
click at [652, 211] on img "Next" at bounding box center [651, 213] width 17 height 46
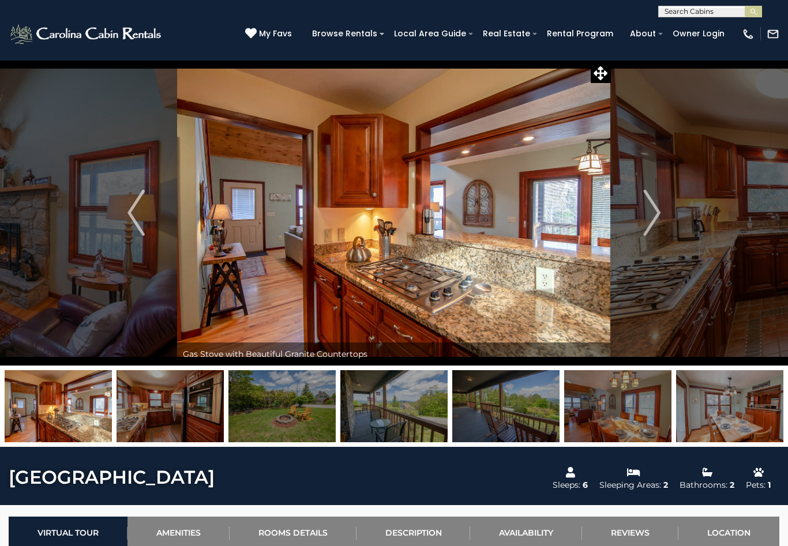
click at [653, 207] on img "Next" at bounding box center [651, 213] width 17 height 46
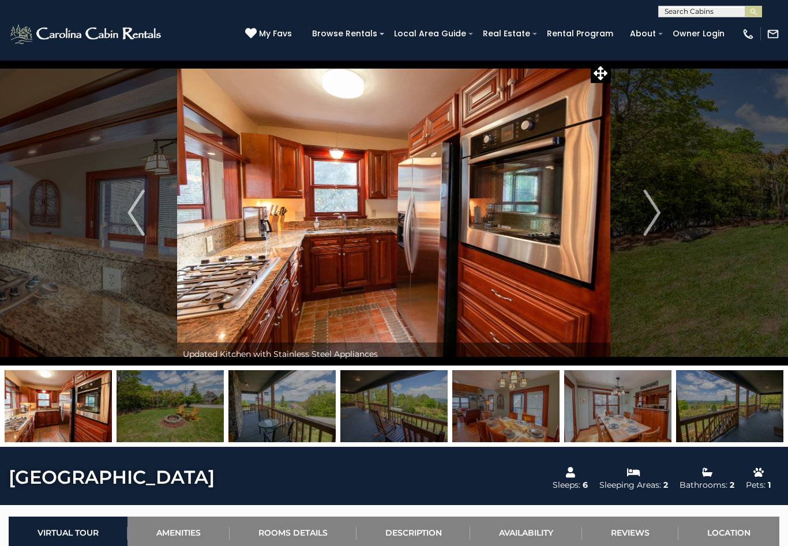
click at [651, 217] on img "Next" at bounding box center [651, 213] width 17 height 46
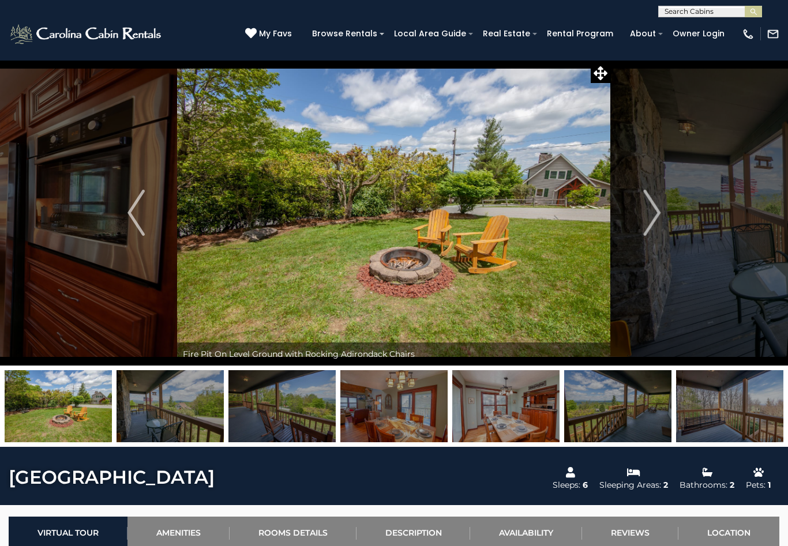
click at [652, 212] on img "Next" at bounding box center [651, 213] width 17 height 46
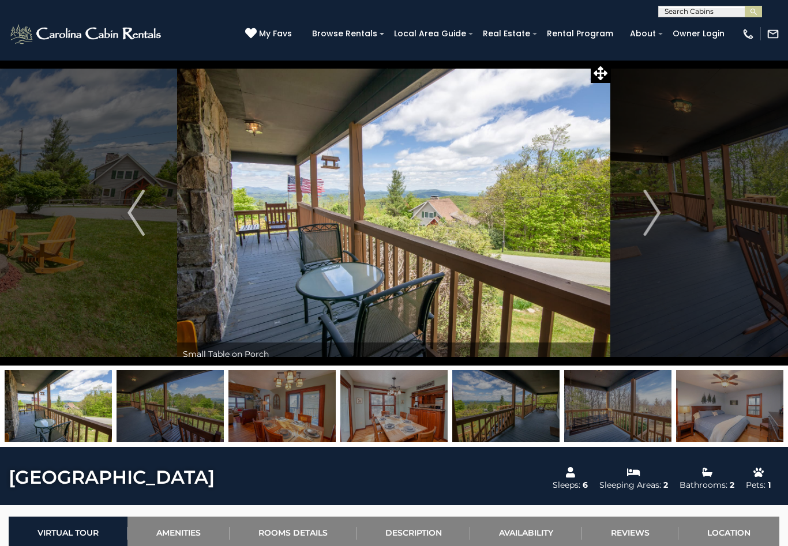
click at [652, 209] on img "Next" at bounding box center [651, 213] width 17 height 46
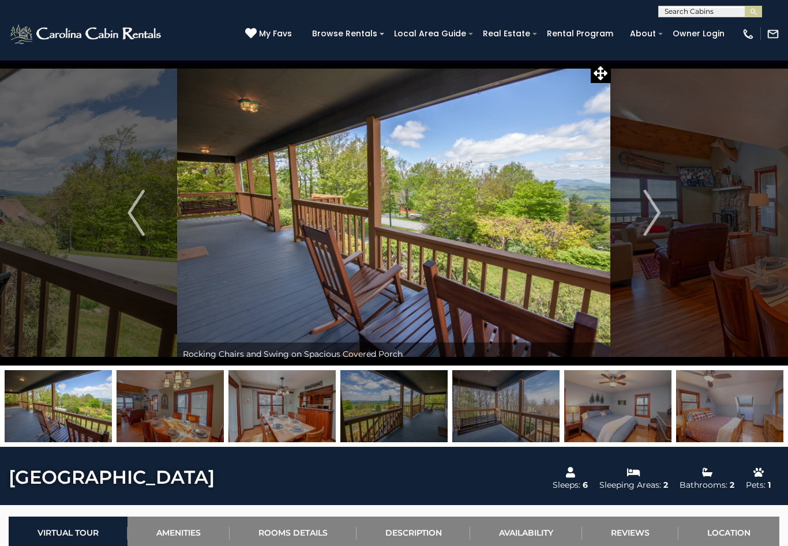
click at [652, 213] on img "Next" at bounding box center [651, 213] width 17 height 46
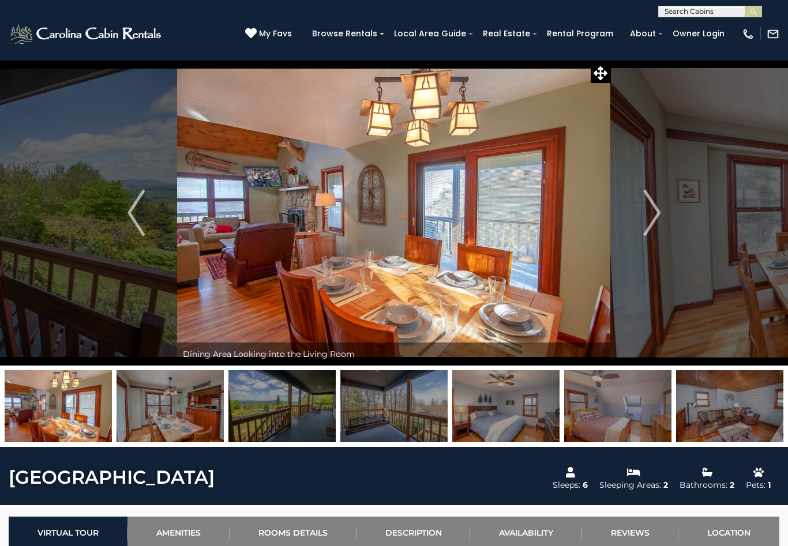
click at [657, 211] on img "Next" at bounding box center [651, 213] width 17 height 46
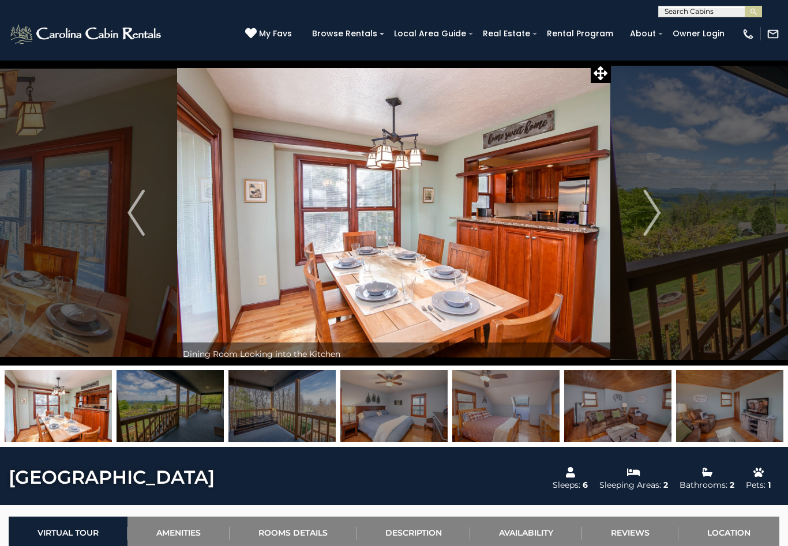
click at [653, 215] on img "Next" at bounding box center [651, 213] width 17 height 46
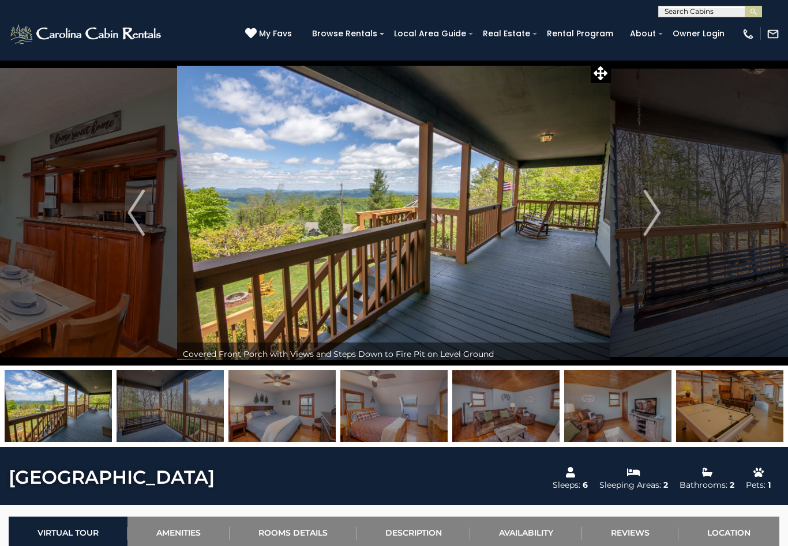
click at [651, 213] on img "Next" at bounding box center [651, 213] width 17 height 46
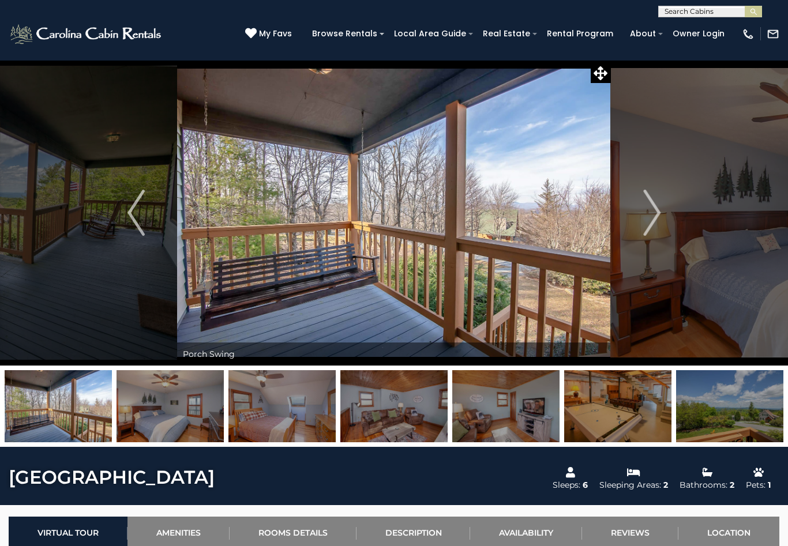
click at [653, 210] on img "Next" at bounding box center [651, 213] width 17 height 46
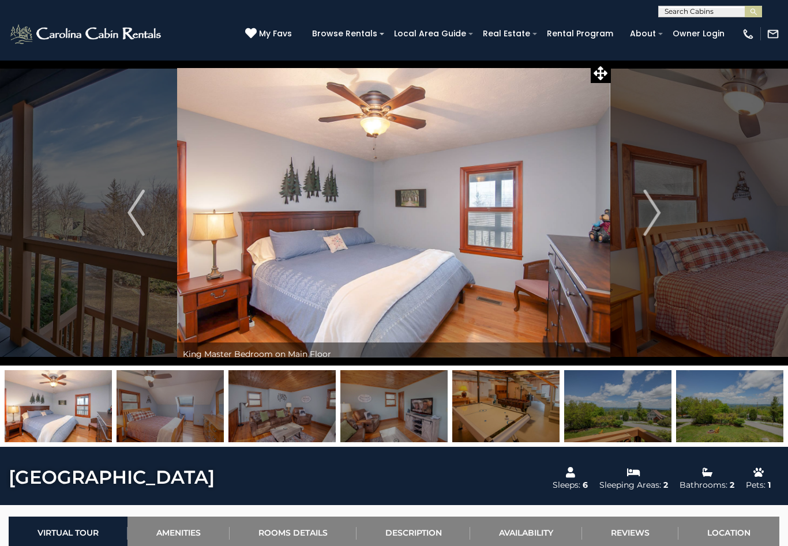
click at [655, 210] on img "Next" at bounding box center [651, 213] width 17 height 46
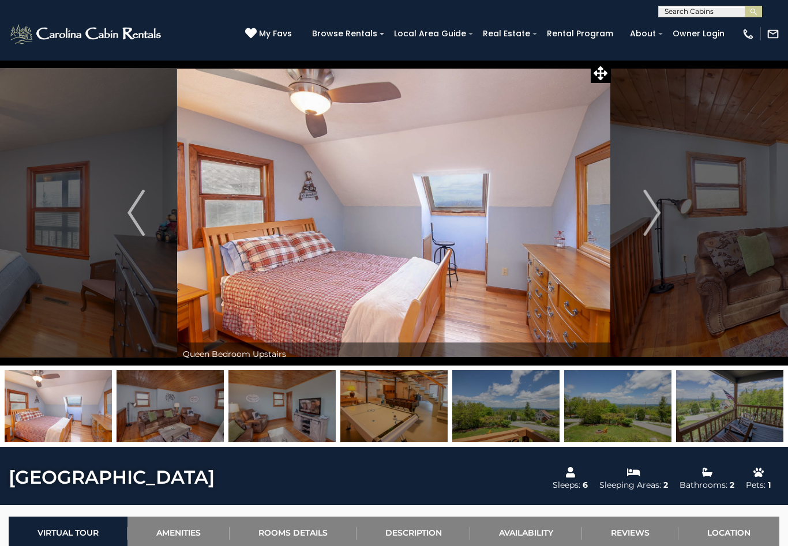
click at [653, 212] on img "Next" at bounding box center [651, 213] width 17 height 46
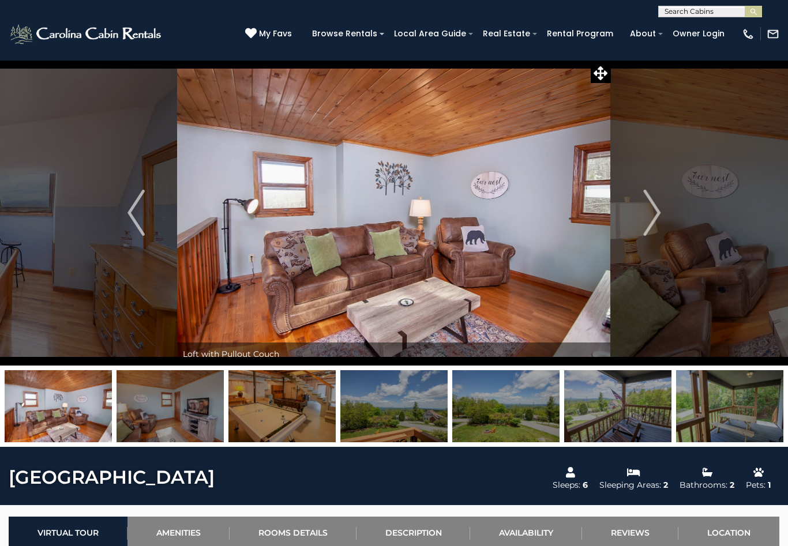
click at [653, 209] on img "Next" at bounding box center [651, 213] width 17 height 46
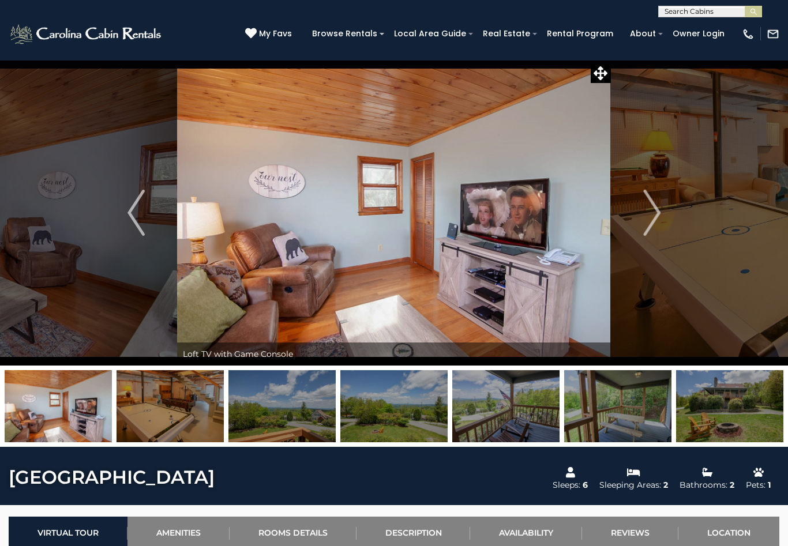
click at [653, 210] on img "Next" at bounding box center [651, 213] width 17 height 46
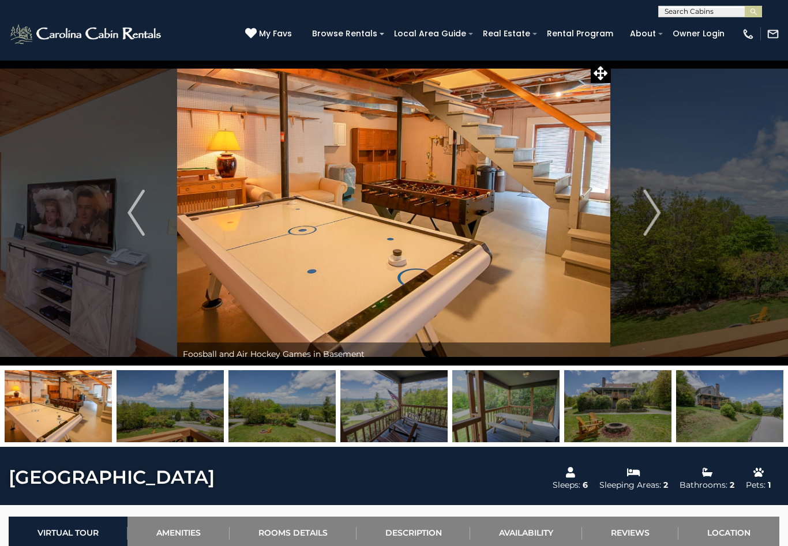
click at [657, 213] on img "Next" at bounding box center [651, 213] width 17 height 46
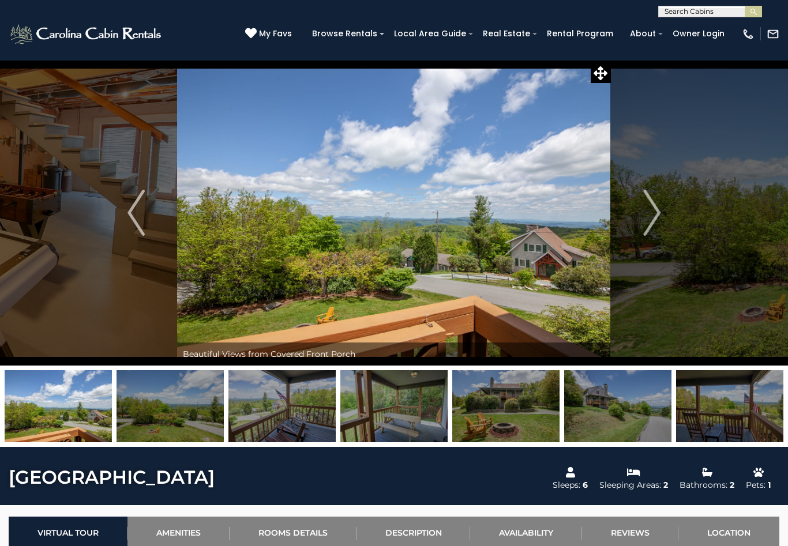
click at [651, 211] on img "Next" at bounding box center [651, 213] width 17 height 46
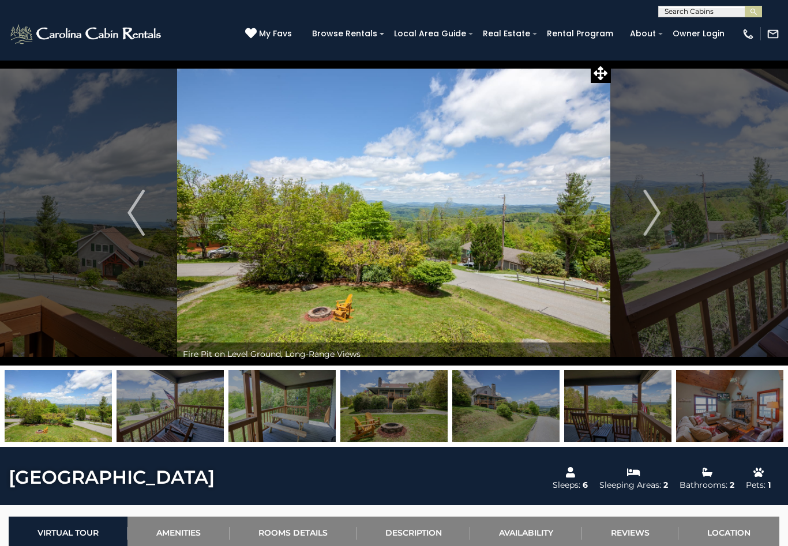
click at [652, 211] on img "Next" at bounding box center [651, 213] width 17 height 46
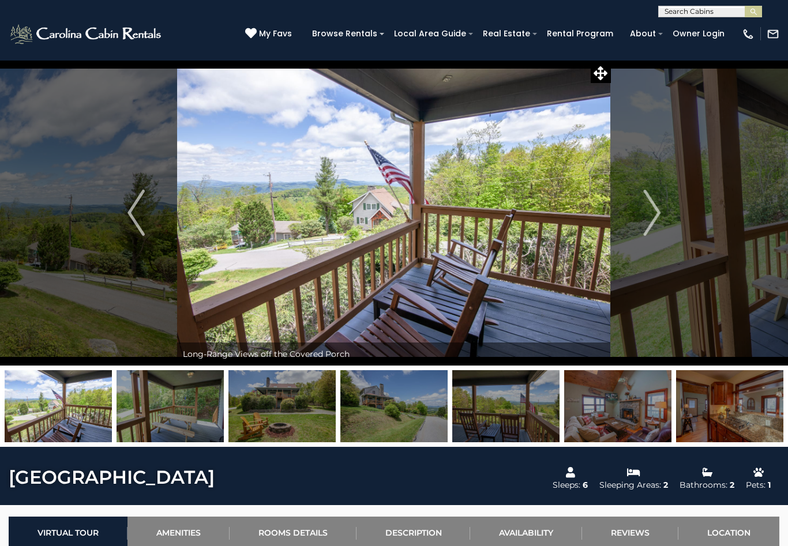
click at [658, 209] on img "Next" at bounding box center [651, 213] width 17 height 46
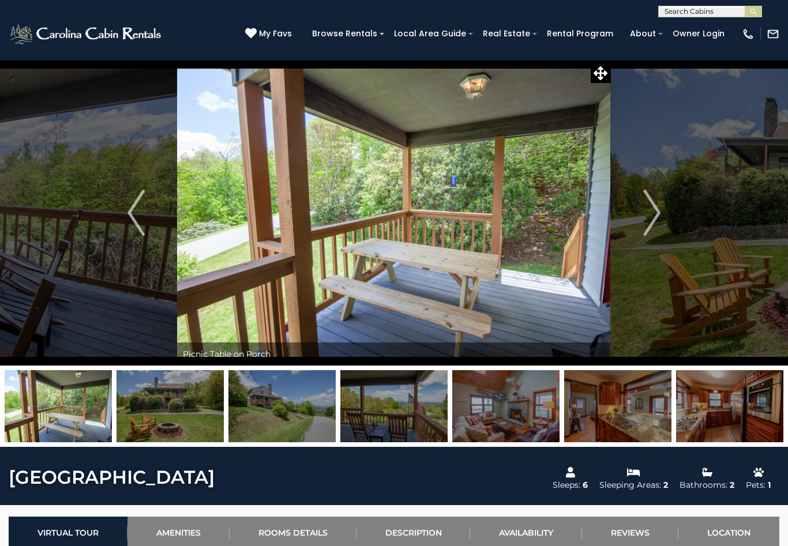
click at [653, 212] on img "Next" at bounding box center [651, 213] width 17 height 46
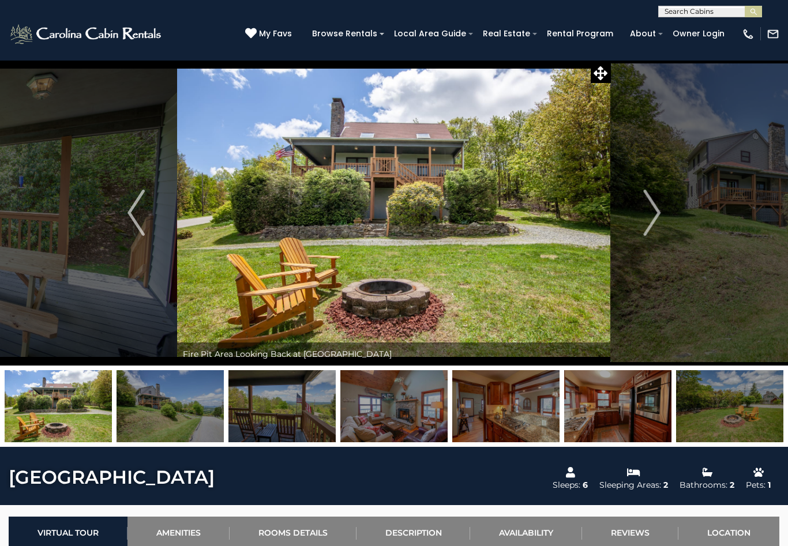
click at [654, 209] on img "Next" at bounding box center [651, 213] width 17 height 46
